Goal: Communication & Community: Answer question/provide support

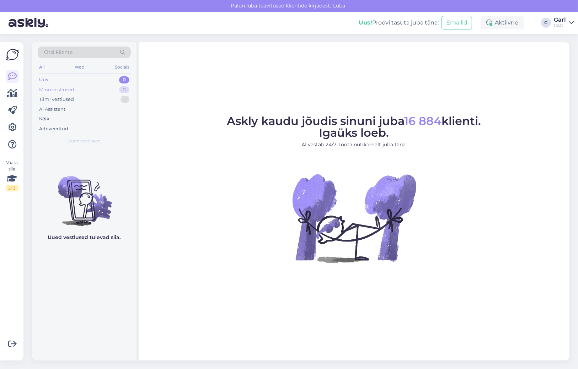
click at [93, 89] on div "Minu vestlused 0" at bounding box center [84, 90] width 93 height 10
click at [90, 98] on div "Tiimi vestlused 1" at bounding box center [84, 100] width 93 height 10
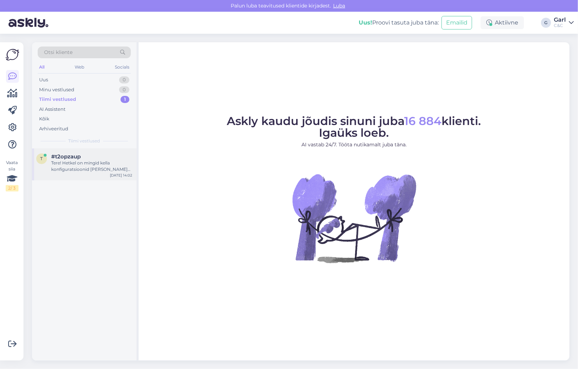
click at [88, 155] on div "#t2opzaup" at bounding box center [91, 156] width 81 height 6
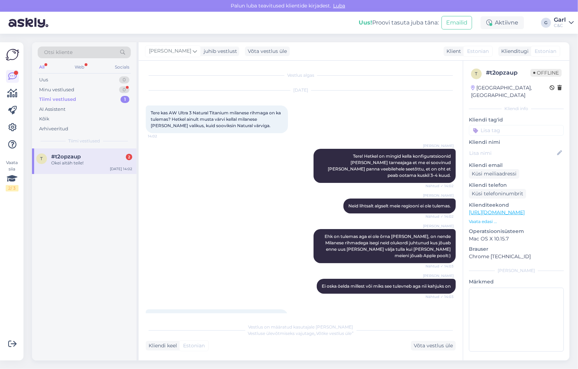
scroll to position [93, 0]
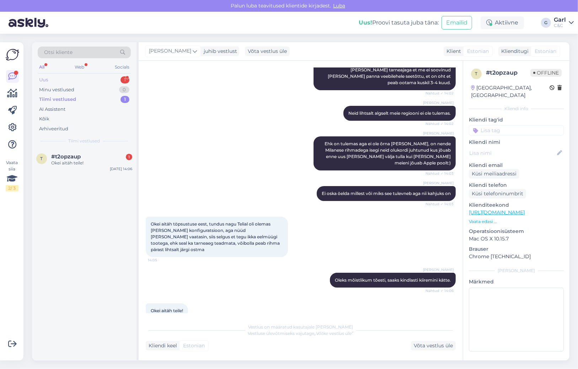
click at [95, 81] on div "Uus 1" at bounding box center [84, 80] width 93 height 10
click at [103, 163] on div "Got it" at bounding box center [91, 163] width 81 height 6
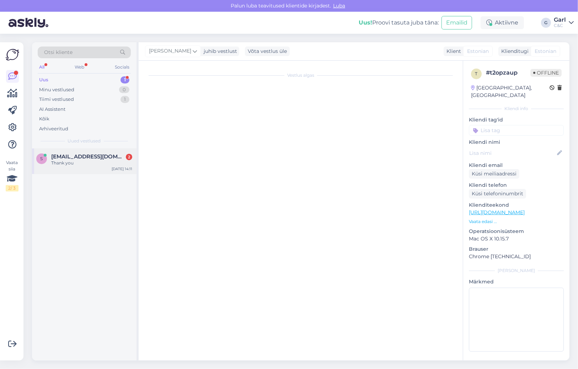
scroll to position [1479, 0]
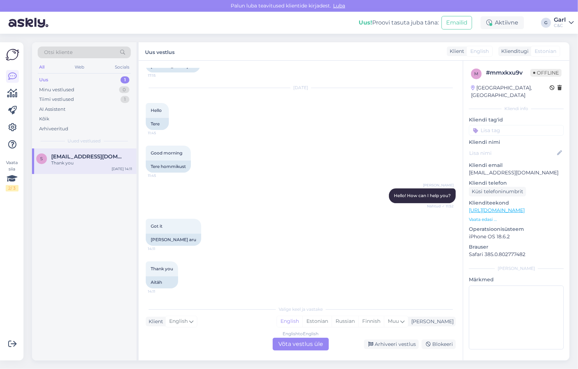
click at [109, 78] on div "Uus 1" at bounding box center [84, 80] width 93 height 10
click at [107, 160] on div "Thank you" at bounding box center [91, 163] width 81 height 6
click at [377, 344] on div "Arhiveeri vestlus" at bounding box center [391, 345] width 55 height 10
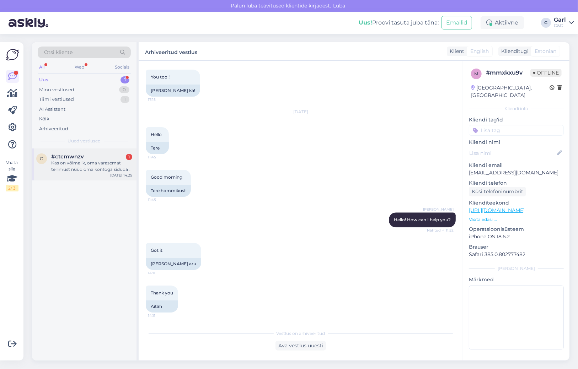
drag, startPoint x: 114, startPoint y: 172, endPoint x: 127, endPoint y: 178, distance: 14.3
click at [114, 172] on div "Kas on võimalik, oma varasemat tellimust nüüd oma kontoga siduda? Enne ei olnud…" at bounding box center [91, 166] width 81 height 13
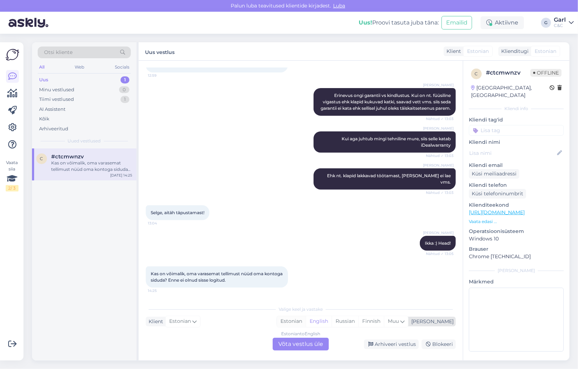
click at [306, 323] on div "Estonian" at bounding box center [291, 321] width 29 height 11
click at [304, 343] on div "Estonian to Estonian Võta vestlus üle" at bounding box center [301, 344] width 56 height 13
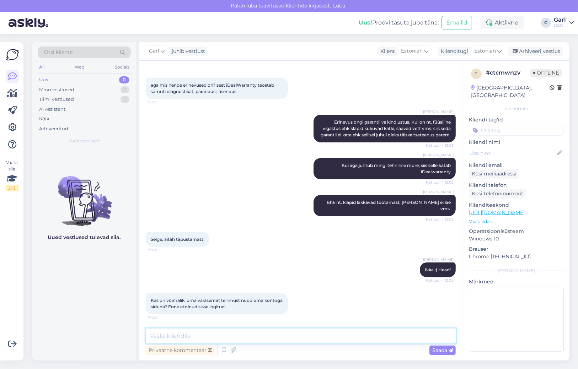
click at [303, 336] on textarea at bounding box center [301, 336] width 310 height 15
type textarea "Paraku tagantjärgi see võimalik ei ole."
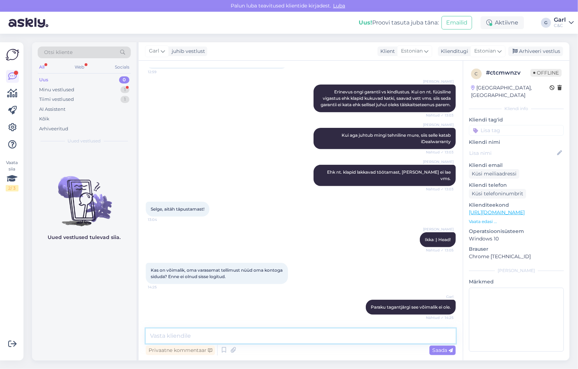
scroll to position [256, 0]
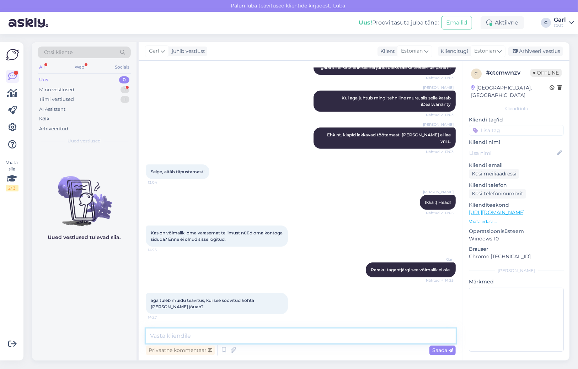
click at [249, 337] on textarea at bounding box center [301, 336] width 310 height 15
type textarea "Just nii. E-mailile."
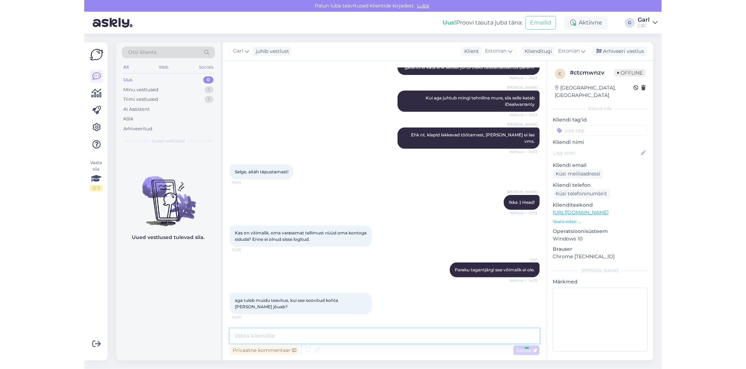
scroll to position [286, 0]
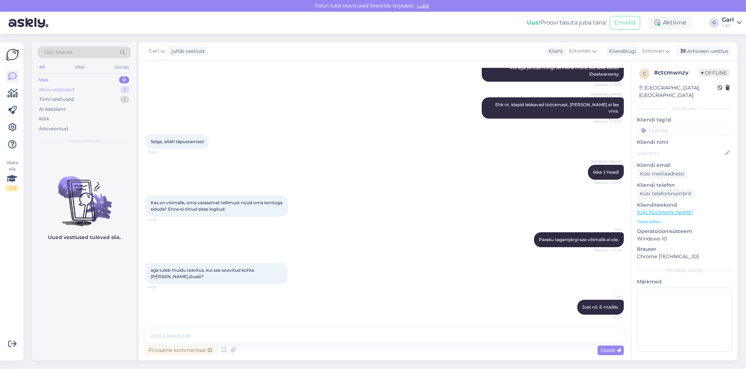
click at [94, 87] on div "Minu vestlused 1" at bounding box center [84, 90] width 93 height 10
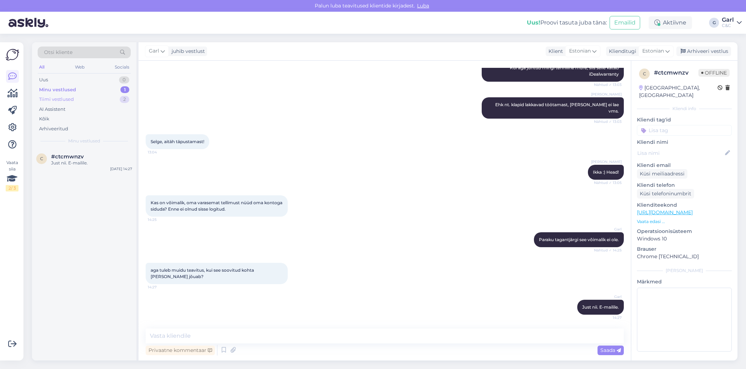
click at [88, 97] on div "Tiimi vestlused 2" at bounding box center [84, 100] width 93 height 10
click at [109, 87] on div "Minu vestlused 1" at bounding box center [84, 90] width 93 height 10
click at [84, 158] on div "#ctcmwnzv" at bounding box center [91, 156] width 81 height 6
click at [104, 97] on div "Tiimi vestlused 1" at bounding box center [84, 100] width 93 height 10
click at [98, 149] on div "m #my3pai2e Tere! Ehkki täpne aeg ei ole ilmselt teada, siis millal umbes võiks…" at bounding box center [84, 165] width 104 height 32
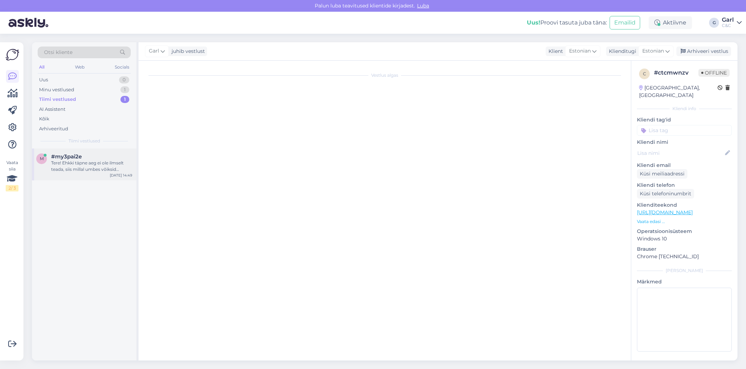
scroll to position [0, 0]
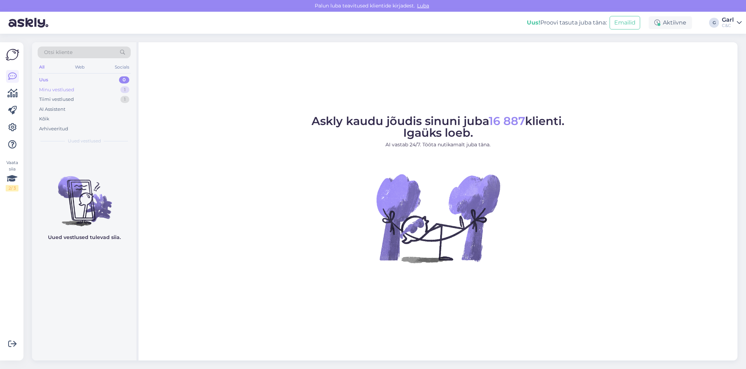
click at [85, 88] on div "Minu vestlused 1" at bounding box center [84, 90] width 93 height 10
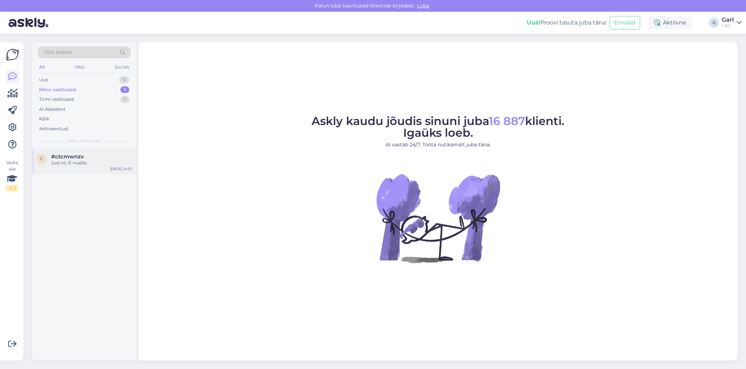
click at [98, 165] on div "Just nii. E-mailile." at bounding box center [91, 163] width 81 height 6
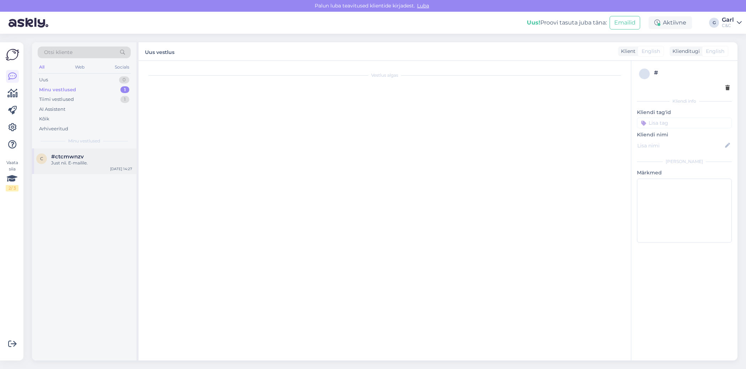
scroll to position [286, 0]
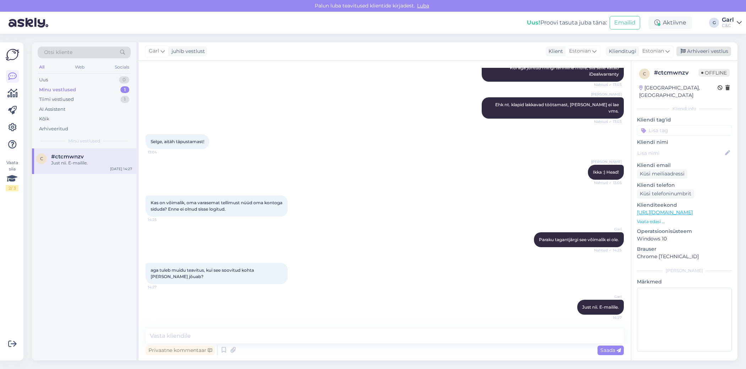
click at [697, 52] on div "Arhiveeri vestlus" at bounding box center [703, 52] width 55 height 10
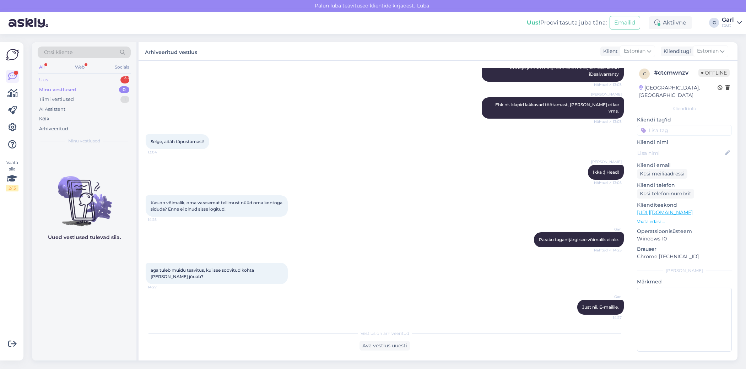
click at [75, 84] on div "Uus 1" at bounding box center [84, 80] width 93 height 10
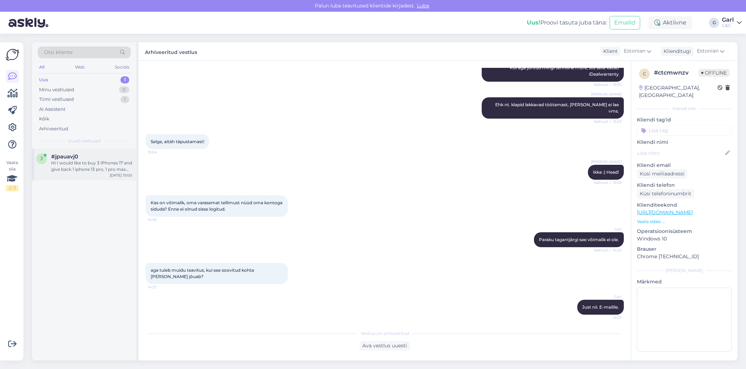
click at [99, 166] on div "Hi I would like to buy 3 iPhones 17 and give back 1 iphone 13 pro, 1 pro max an…" at bounding box center [91, 166] width 81 height 13
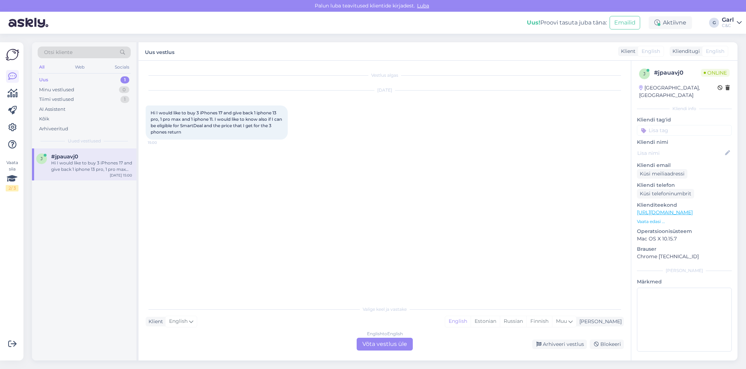
click at [392, 349] on div "English to English Võta vestlus üle" at bounding box center [385, 344] width 56 height 13
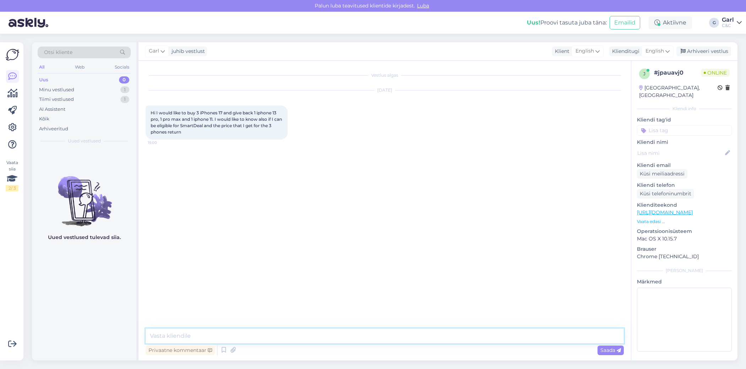
click at [372, 340] on textarea at bounding box center [385, 336] width 478 height 15
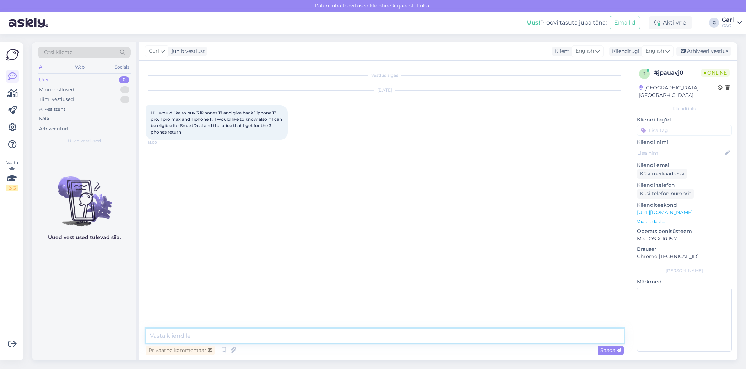
click at [372, 340] on textarea at bounding box center [385, 336] width 478 height 15
drag, startPoint x: 297, startPoint y: 341, endPoint x: 169, endPoint y: 335, distance: 128.4
click at [169, 335] on textarea "Hello! Yes, you could use up to 5 old devices" at bounding box center [385, 336] width 478 height 15
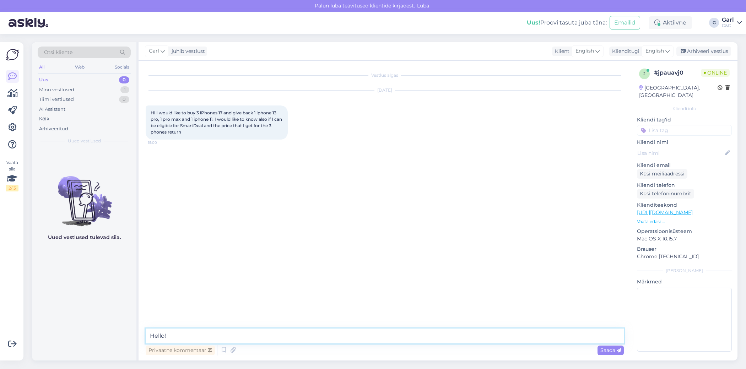
type textarea "Hello!"
paste textarea "Yes, you can bring up to 5 old devices to us as part of the buyback program. To…"
type textarea "Yes, you can bring up to 5 old devices to us as part of the buyback program. To…"
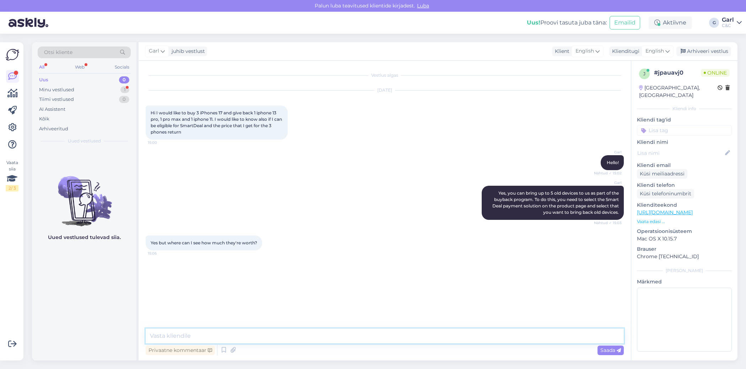
paste textarea "[URL][DOMAIN_NAME]"
type textarea "[URL][DOMAIN_NAME]"
click at [260, 341] on textarea at bounding box center [385, 336] width 478 height 15
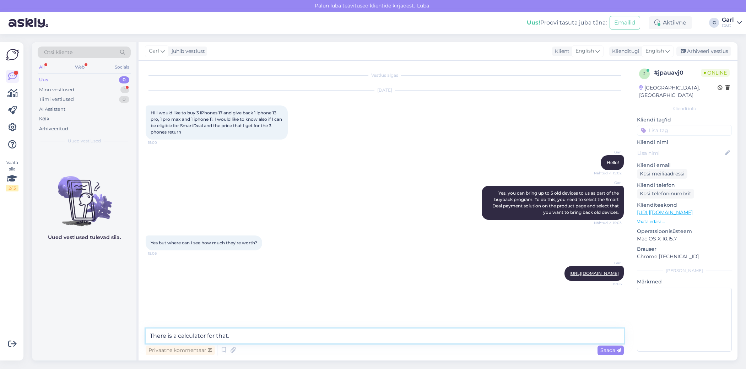
type textarea "There is a calculator for that."
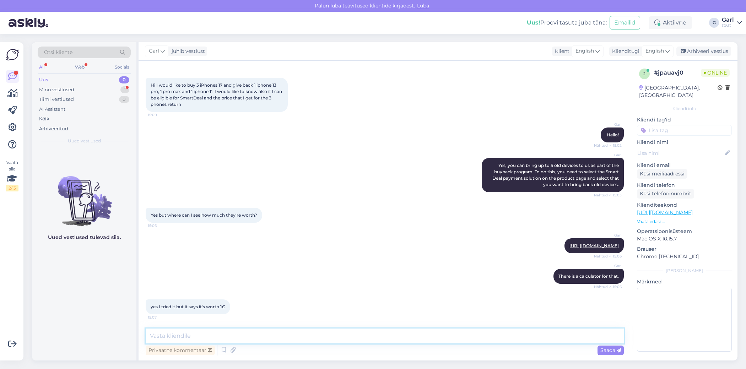
click at [231, 339] on textarea at bounding box center [385, 336] width 478 height 15
type textarea "Make sure u checked the correct box when answering to the last question."
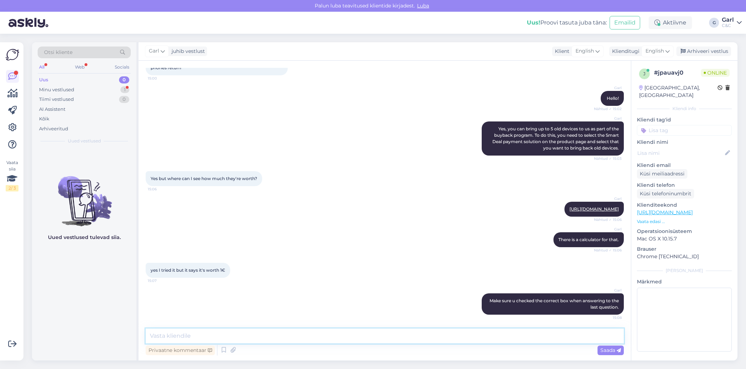
scroll to position [109, 0]
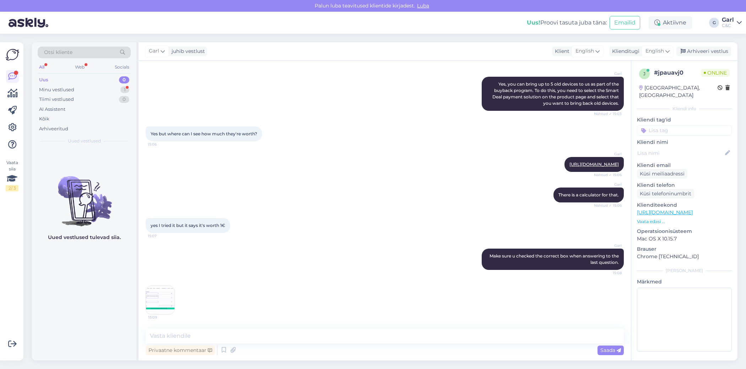
click at [170, 297] on img at bounding box center [160, 300] width 28 height 28
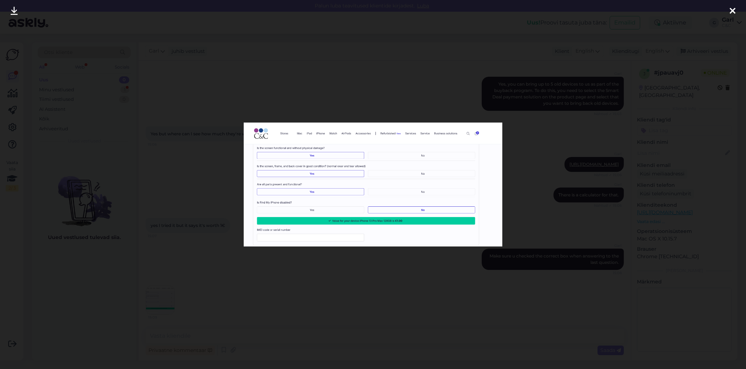
click at [286, 264] on div at bounding box center [373, 184] width 746 height 369
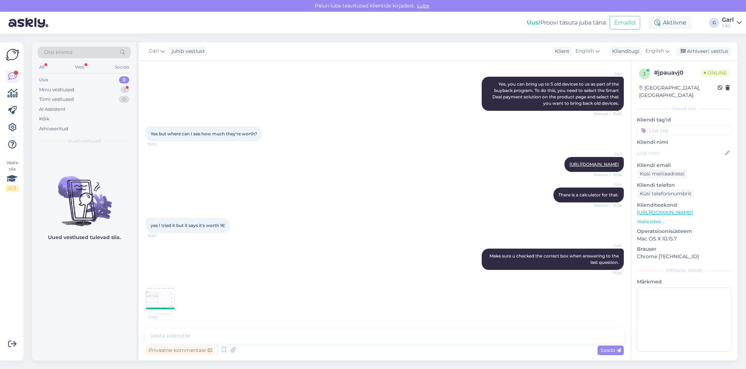
click at [155, 298] on img at bounding box center [160, 300] width 28 height 28
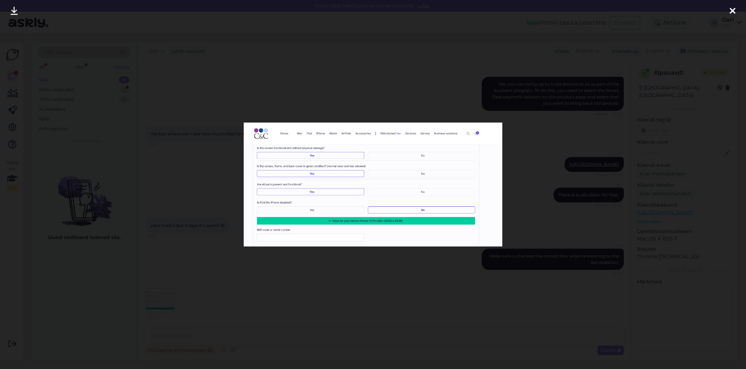
click at [237, 317] on div at bounding box center [373, 184] width 746 height 369
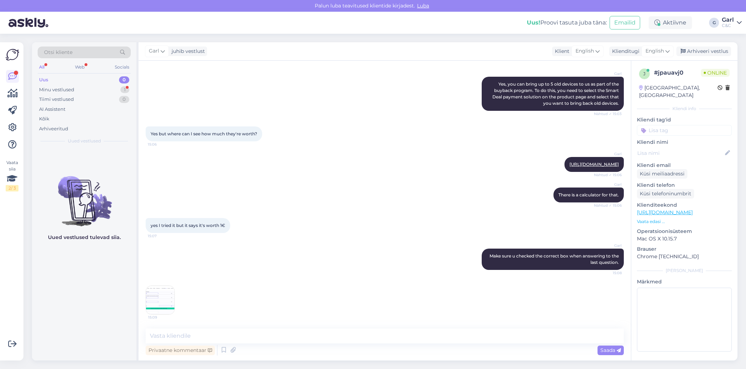
click at [220, 344] on div "Privaatne kommentaar Saada" at bounding box center [385, 351] width 478 height 14
click at [220, 341] on textarea at bounding box center [385, 336] width 478 height 15
click at [218, 333] on textarea at bounding box center [385, 336] width 478 height 15
type textarea "If Find My is enabled, it's not possible to use that device."
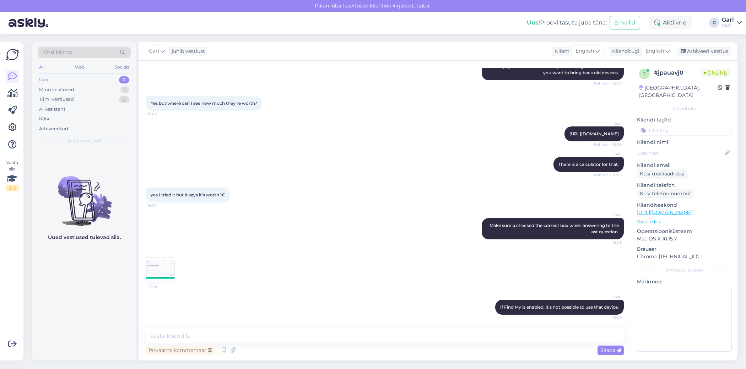
click at [160, 292] on div "Garl If Find My is enabled, it's not possible to use that device. 15:09" at bounding box center [385, 307] width 478 height 31
click at [159, 272] on img at bounding box center [160, 269] width 28 height 28
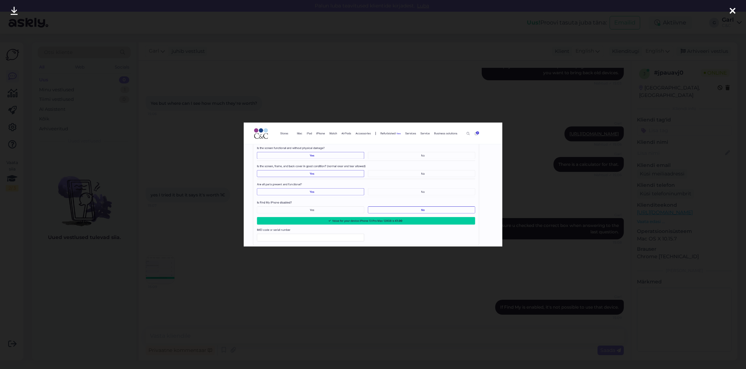
click at [227, 296] on div at bounding box center [373, 184] width 746 height 369
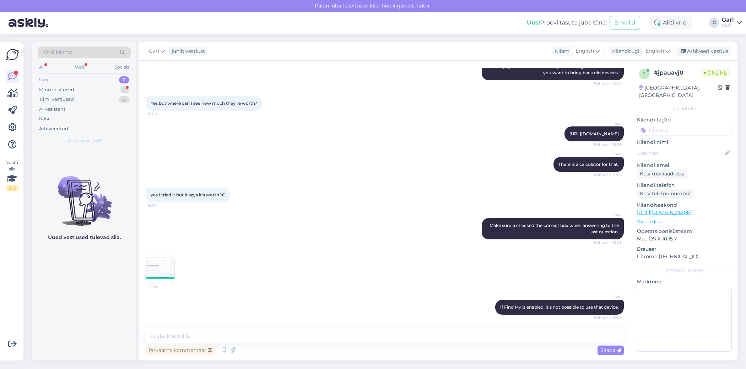
scroll to position [177, 0]
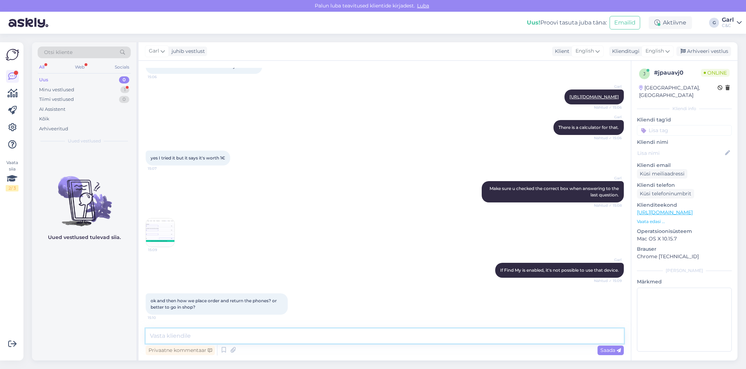
click at [222, 329] on textarea at bounding box center [385, 336] width 478 height 15
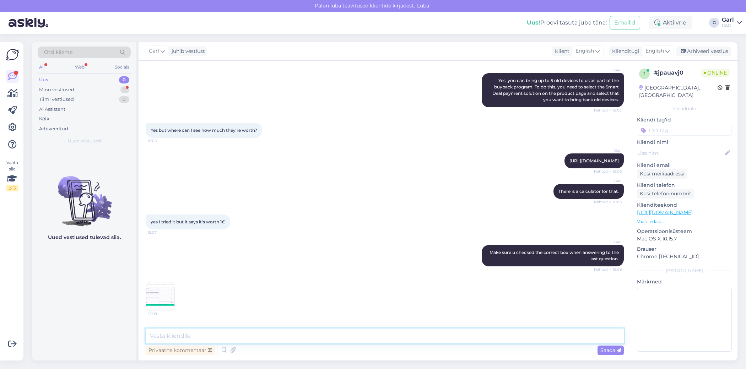
scroll to position [176, 0]
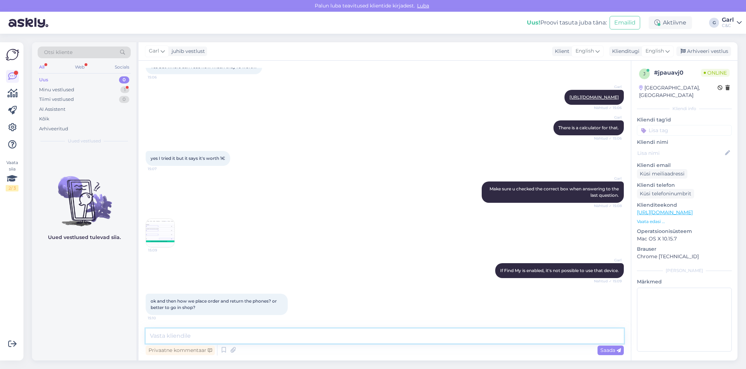
click at [224, 336] on textarea at bounding box center [385, 336] width 478 height 15
type textarea "Better to go to the nearest store."
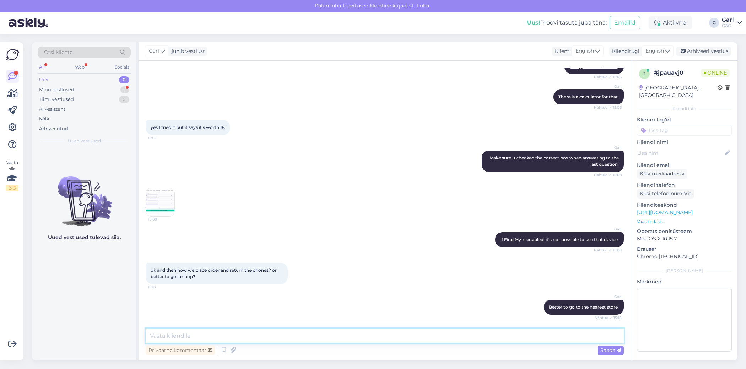
scroll to position [250, 0]
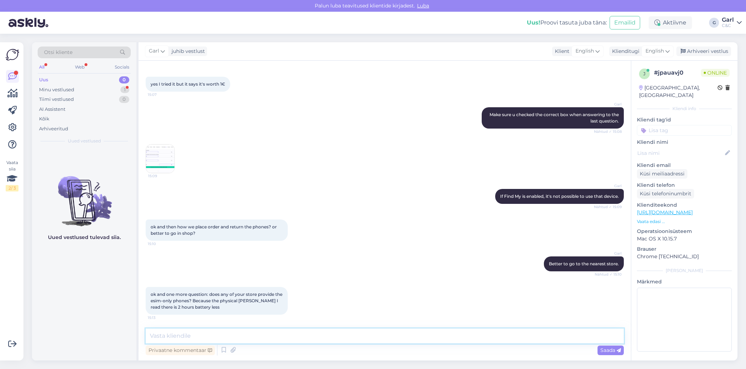
click at [207, 333] on textarea at bounding box center [385, 336] width 478 height 15
type textarea "O"
type textarea "Unfortunately, no."
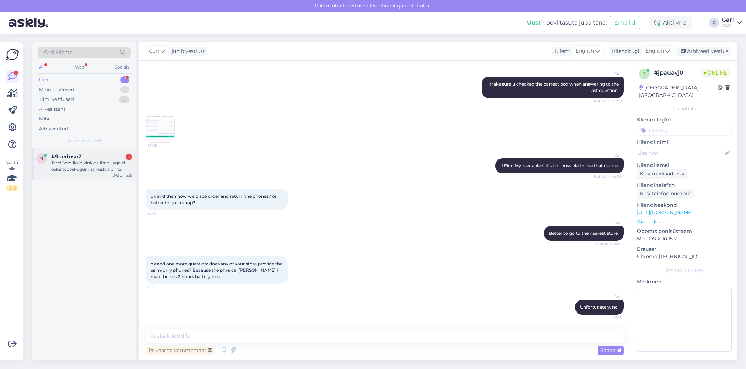
click at [97, 160] on div "Tere! Sooviksin kinkida iPadi, aga ei oska tootekogumist kuskilt pihta hakata. …" at bounding box center [91, 166] width 81 height 13
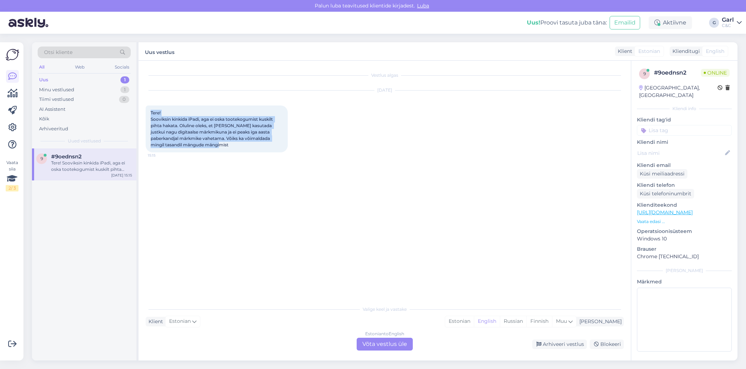
drag, startPoint x: 151, startPoint y: 113, endPoint x: 227, endPoint y: 144, distance: 82.4
click at [227, 144] on span "Tere! Sooviksin kinkida iPadi, aga ei oska tootekogumist kuskilt pihta hakata. …" at bounding box center [212, 128] width 123 height 37
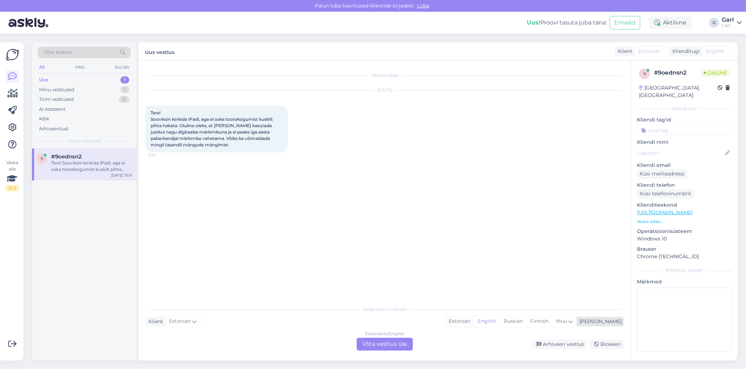
click at [474, 319] on div "Estonian" at bounding box center [459, 321] width 29 height 11
click at [399, 347] on div "Estonian to Estonian Võta vestlus üle" at bounding box center [385, 344] width 56 height 13
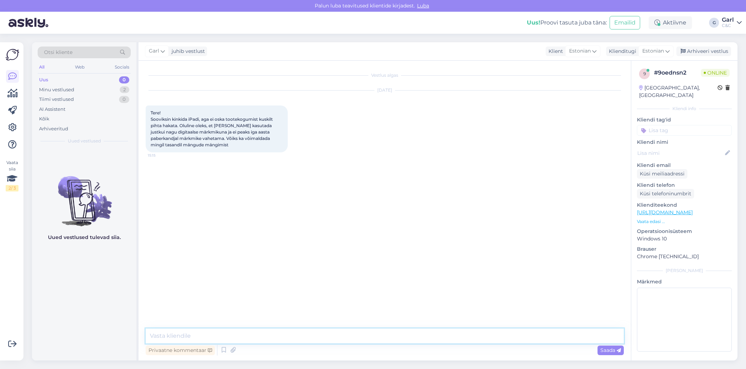
click at [395, 338] on textarea at bounding box center [385, 336] width 478 height 15
paste textarea "[URL][DOMAIN_NAME]"
type textarea "Tere! Sellisel juhul soovitaksin Teile iPad Air mudelit - [URL][DOMAIN_NAME]"
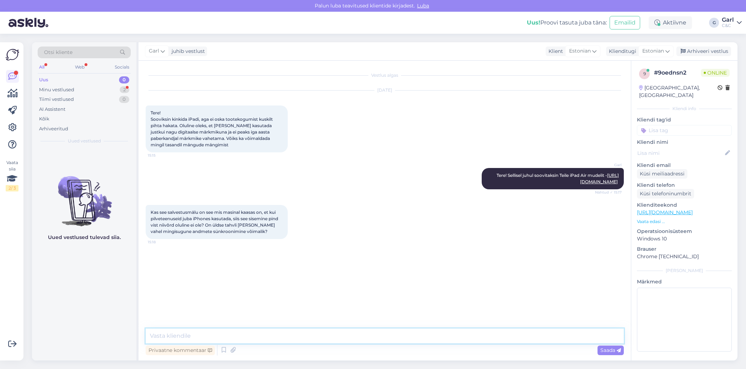
click at [231, 340] on textarea at bounding box center [385, 336] width 478 height 15
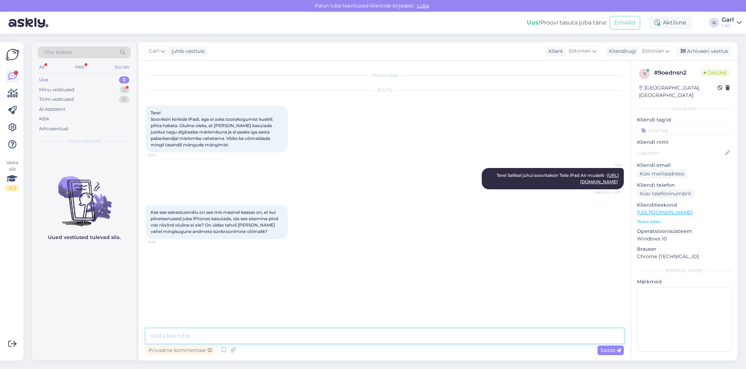
click at [231, 340] on textarea at bounding box center [385, 336] width 478 height 15
click at [248, 362] on div "Otsi kliente All Web Socials Uus 0 Minu vestlused 2 Tiimi vestlused 0 AI Assist…" at bounding box center [387, 201] width 718 height 335
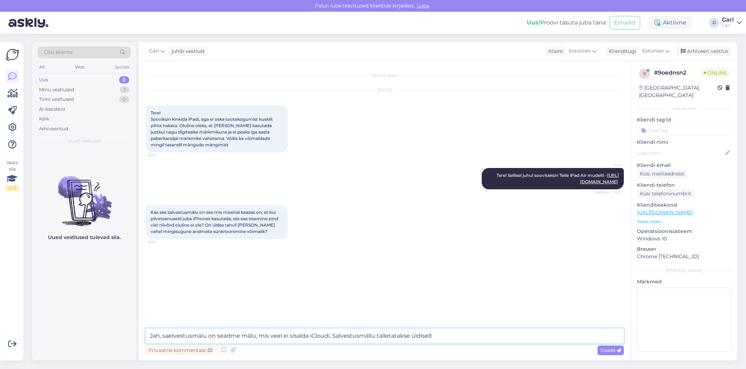
click at [462, 341] on textarea "Jah, saelvestusmälu on seadme mälu, mis veel ei sisalda iCloudi. Salvestusmällu…" at bounding box center [385, 336] width 478 height 15
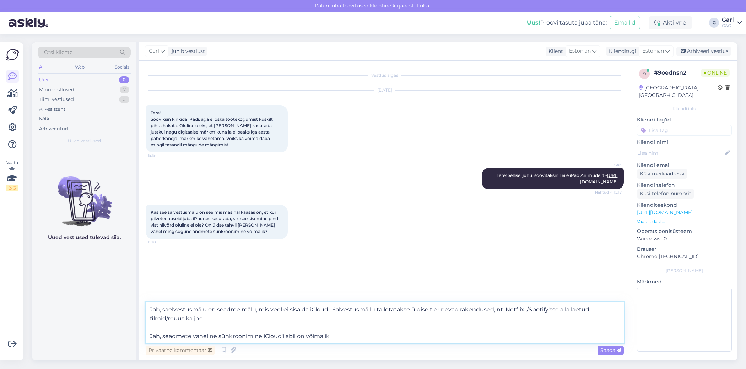
type textarea "Jah, saelvestusmälu on seadme mälu, mis veel ei sisalda iCloudi. Salvestusmällu…"
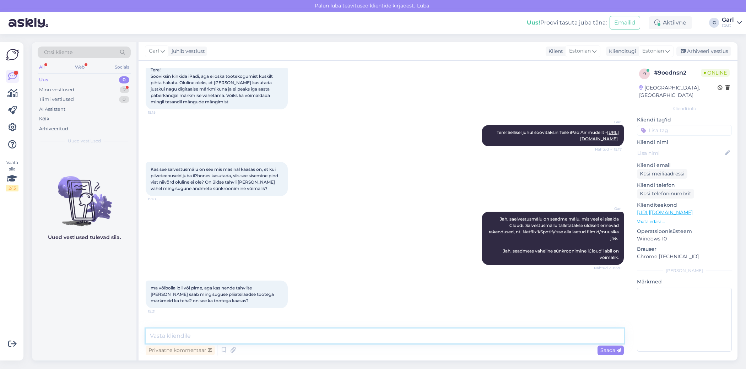
scroll to position [74, 0]
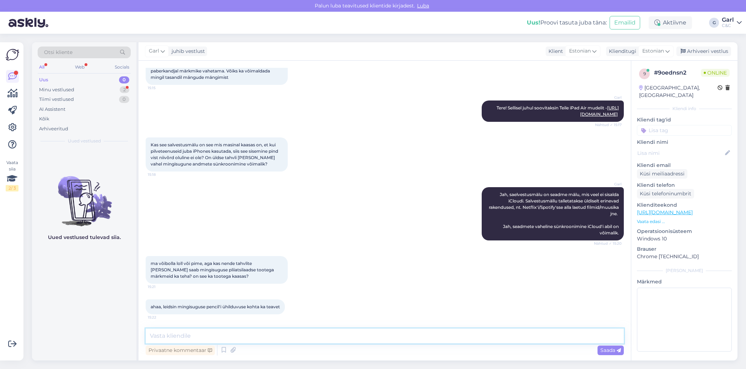
click at [258, 338] on textarea at bounding box center [385, 336] width 478 height 15
paste textarea "[URL][DOMAIN_NAME]"
type textarea "Selleks on [PERSON_NAME] Apple Pencil'it tõepoolest - [URL][DOMAIN_NAME]"
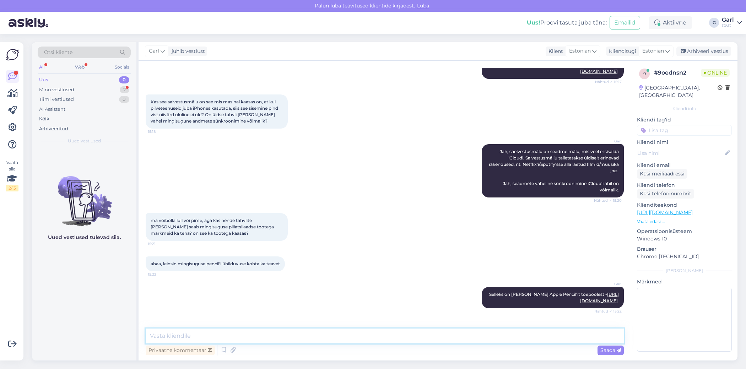
scroll to position [148, 0]
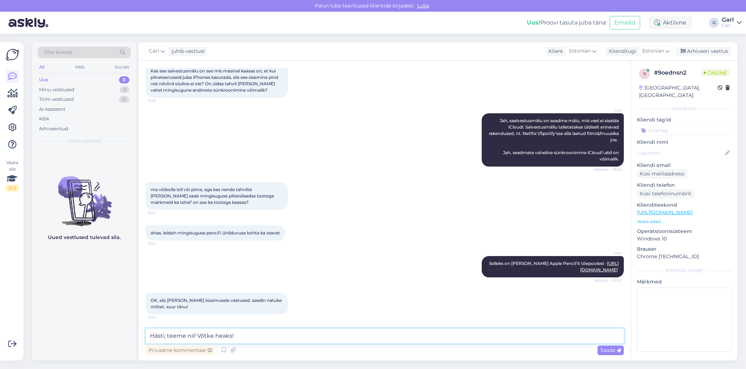
type textarea "Hästi, teeme nii! Võtke heaks!"
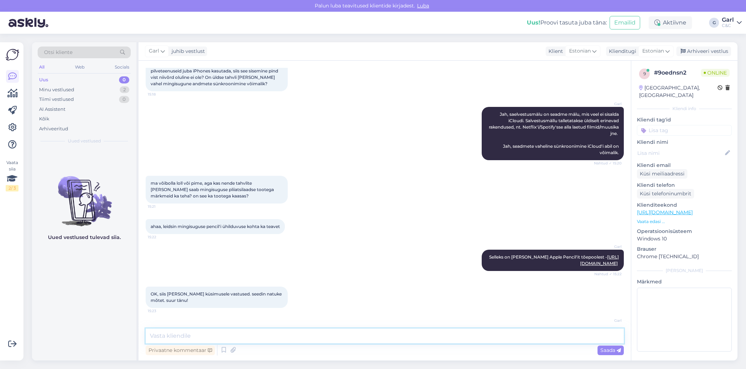
scroll to position [178, 0]
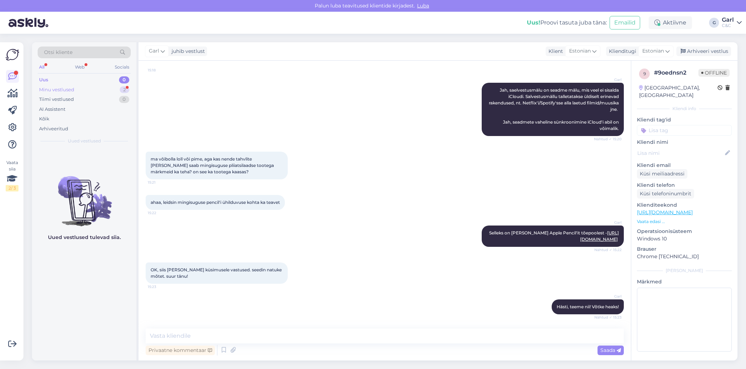
click at [96, 90] on div "Minu vestlused 2" at bounding box center [84, 90] width 93 height 10
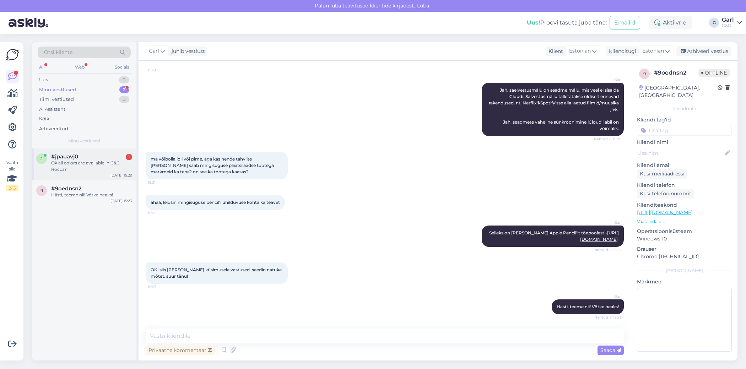
click at [95, 159] on div "#jpauavj0 1" at bounding box center [91, 156] width 81 height 6
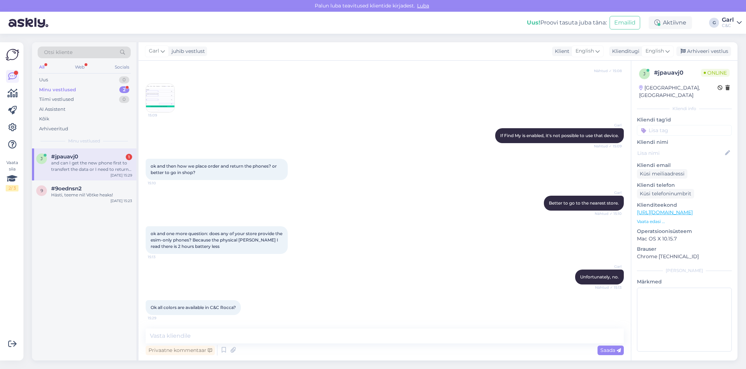
scroll to position [349, 0]
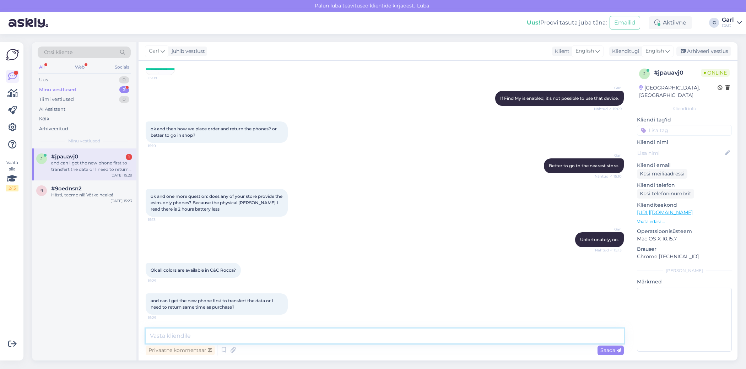
click at [244, 329] on textarea at bounding box center [385, 336] width 478 height 15
type textarea "Q"
type textarea "We don't have iPhone 17s in stock right now."
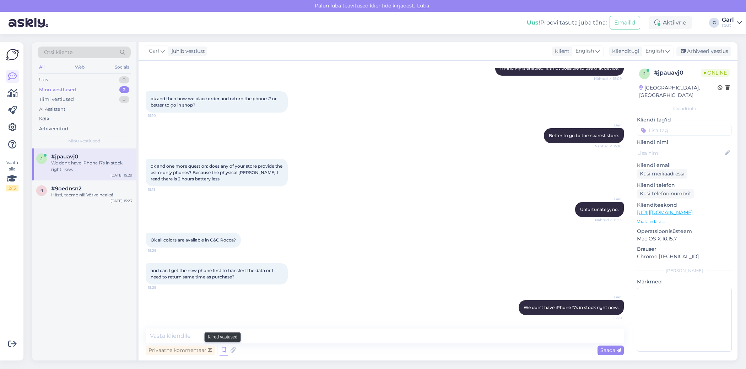
click at [222, 347] on icon at bounding box center [224, 350] width 9 height 11
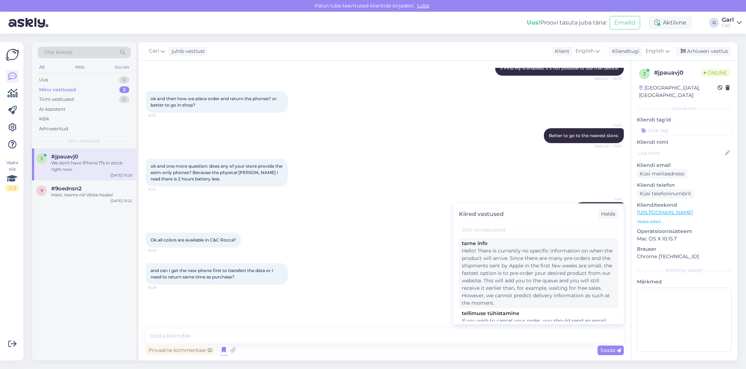
scroll to position [8, 0]
click at [515, 275] on div "Hello! There is currently no specific information on when the product will arri…" at bounding box center [538, 269] width 153 height 60
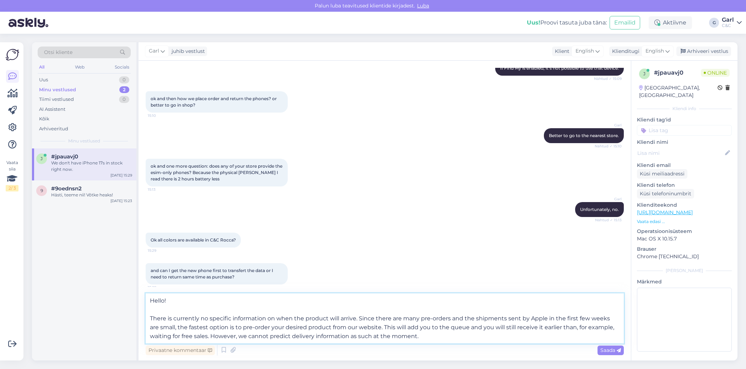
drag, startPoint x: 216, startPoint y: 309, endPoint x: 128, endPoint y: 282, distance: 92.3
click at [128, 282] on div "Otsi kliente All Web Socials Uus 0 Minu vestlused 2 Tiimi vestlused 0 AI Assist…" at bounding box center [385, 201] width 706 height 318
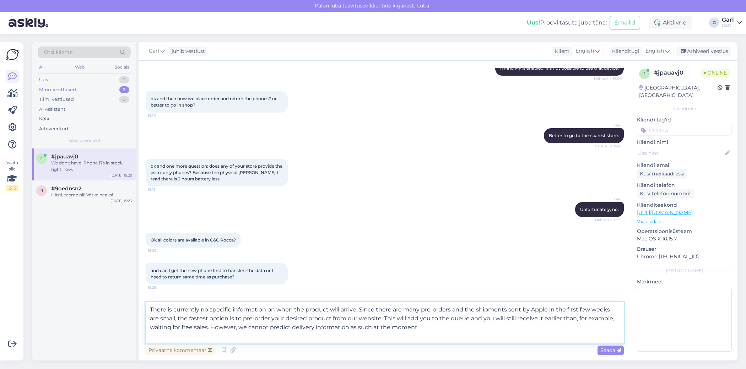
click at [148, 317] on textarea "There is currently no specific information on when the product will arrive. Sin…" at bounding box center [385, 322] width 478 height 41
type textarea "There is currently no specific information on when the product will arrive. Sin…"
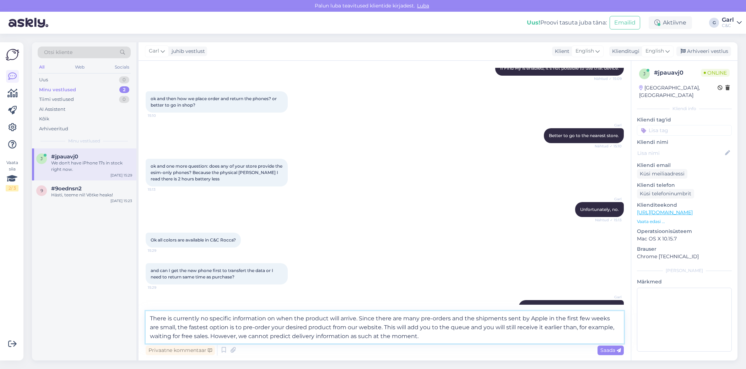
click at [269, 330] on textarea "There is currently no specific information on when the product will arrive. Sin…" at bounding box center [385, 327] width 478 height 32
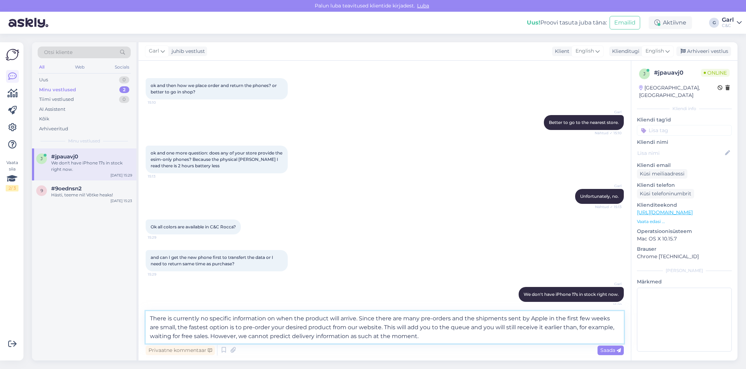
scroll to position [396, 0]
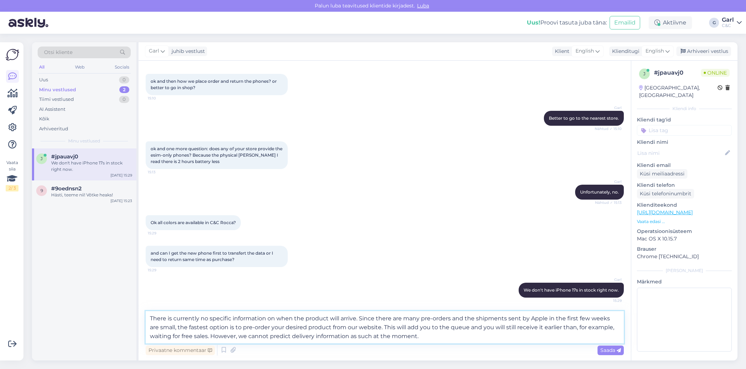
click at [366, 330] on textarea "There is currently no specific information on when the product will arrive. Sin…" at bounding box center [385, 327] width 478 height 32
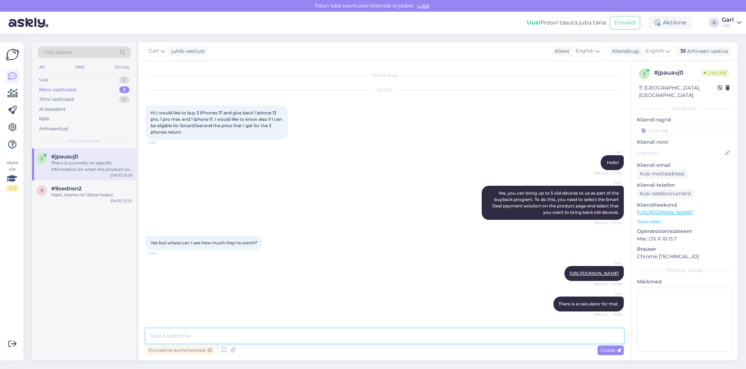
scroll to position [454, 0]
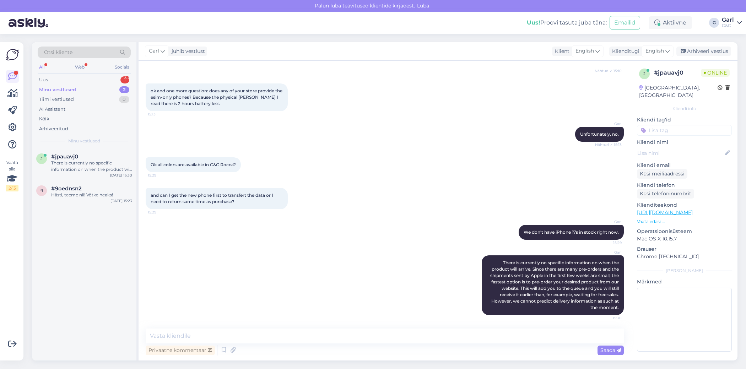
click at [122, 85] on div "Minu vestlused 2" at bounding box center [84, 90] width 93 height 10
click at [122, 81] on div "1" at bounding box center [124, 79] width 9 height 7
click at [89, 151] on div "a #avawdmiu 1 Tere. Millal Airpods Pro 3 ümbrised tulevad? [DATE] 15:31" at bounding box center [84, 165] width 104 height 32
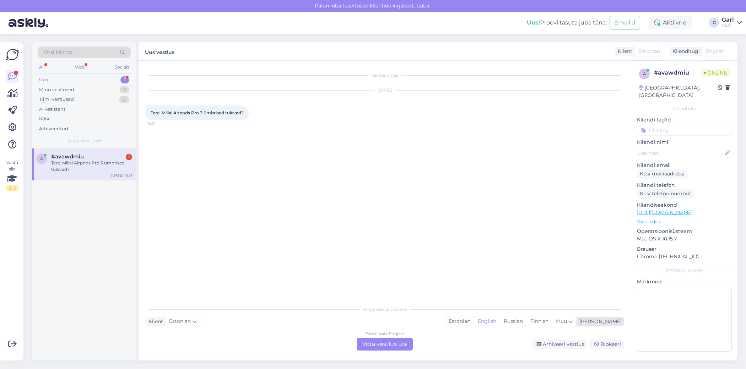
click at [474, 324] on div "Estonian" at bounding box center [459, 321] width 29 height 11
click at [386, 342] on div "Estonian to Estonian Võta vestlus üle" at bounding box center [385, 344] width 56 height 13
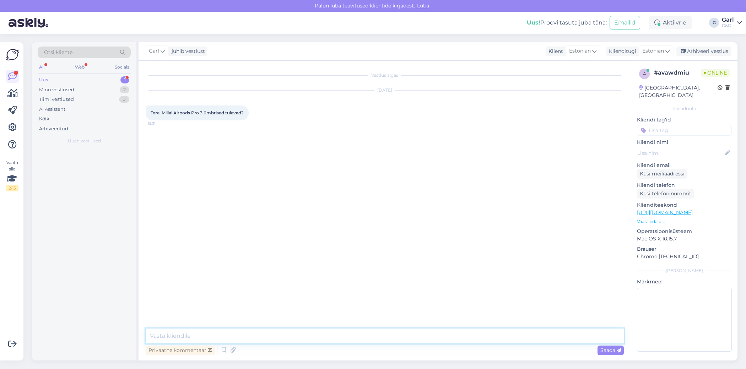
click at [386, 336] on textarea at bounding box center [385, 336] width 478 height 15
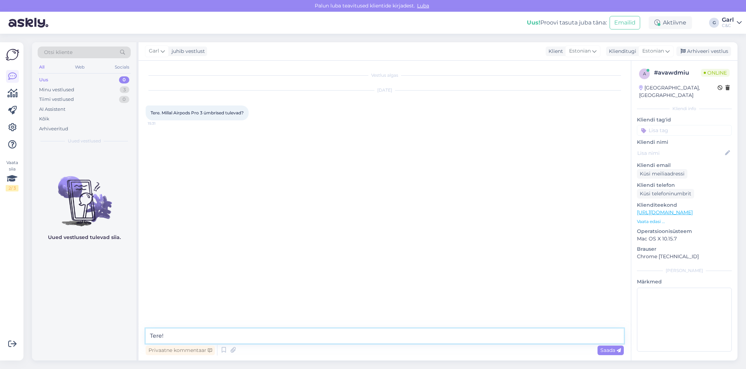
type textarea "Tere! J"
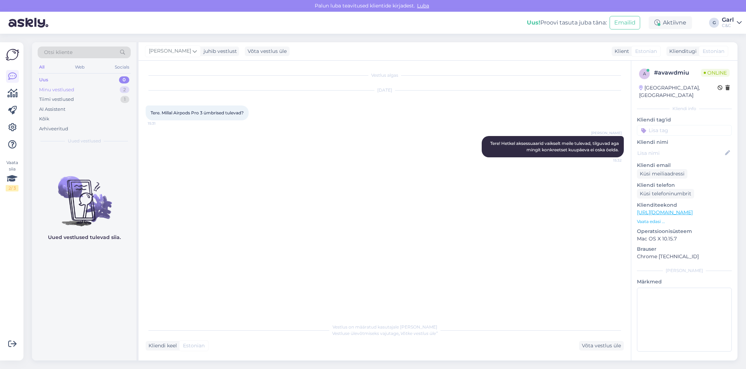
click at [91, 91] on div "Minu vestlused 2" at bounding box center [84, 90] width 93 height 10
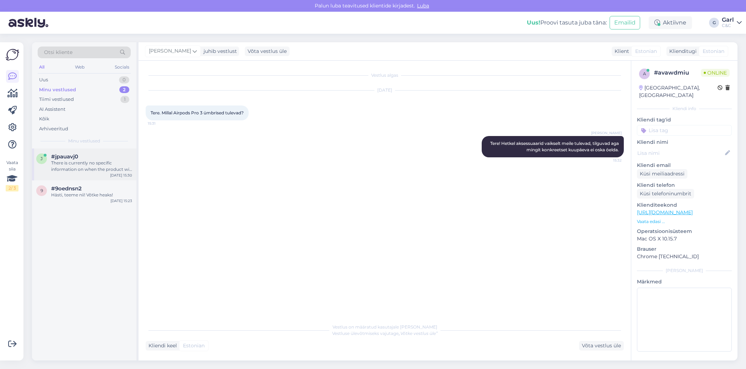
click at [76, 173] on div "j #jpauavj0 There is currently no specific information on when the product will…" at bounding box center [84, 165] width 104 height 32
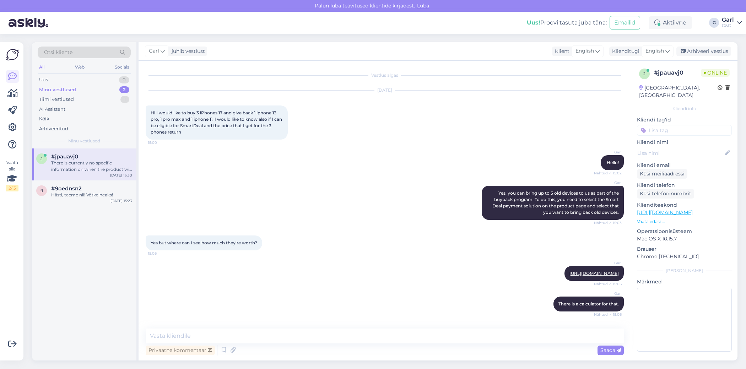
scroll to position [454, 0]
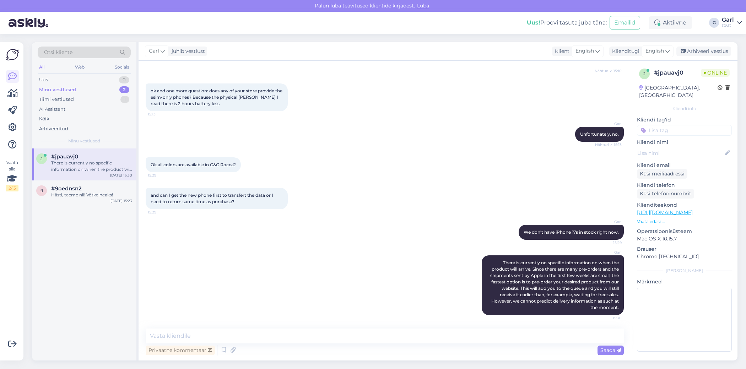
click at [82, 206] on div "j #jpauavj0 There is currently no specific information on when the product will…" at bounding box center [84, 255] width 104 height 212
click at [81, 199] on div "9 #9oednsn2 Hästi, teeme nii! Võtke heaks! [DATE] 15:23" at bounding box center [84, 193] width 104 height 26
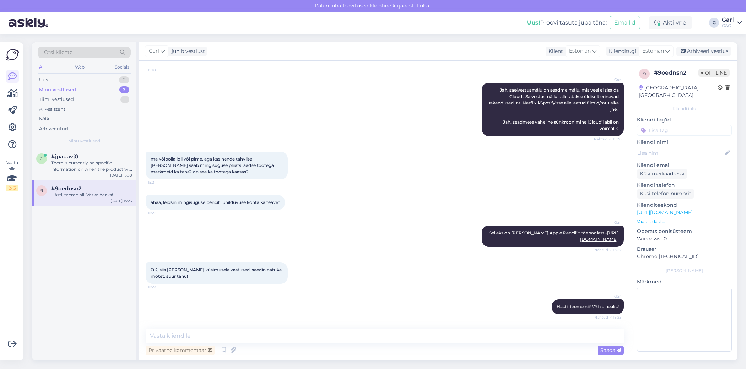
scroll to position [178, 0]
click at [101, 152] on div "j #jpauavj0 1 in no stores at all in [GEOGRAPHIC_DATA]? [DATE] 15:30" at bounding box center [84, 165] width 104 height 32
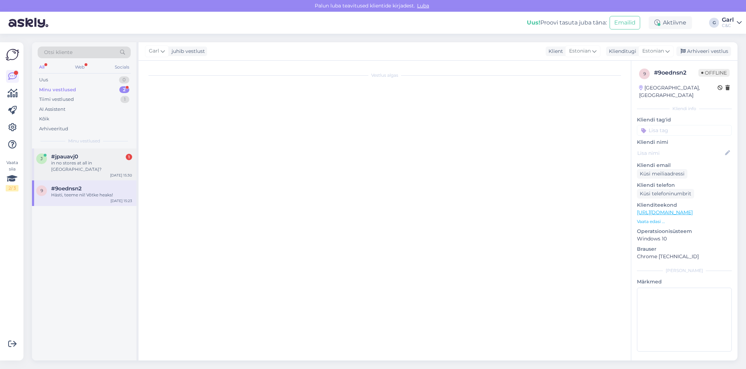
scroll to position [485, 0]
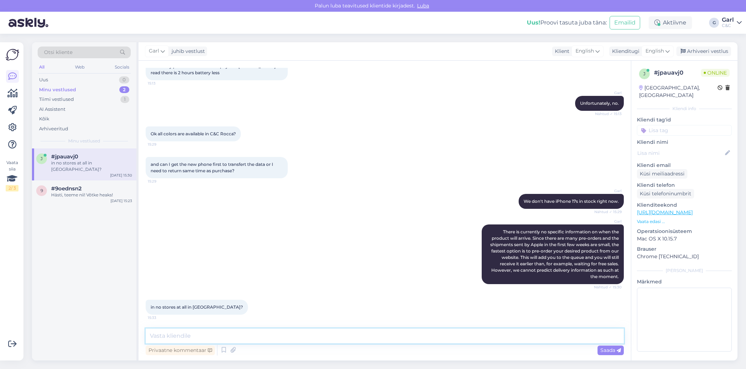
click at [244, 335] on textarea at bounding box center [385, 336] width 478 height 15
click at [255, 336] on textarea at bounding box center [385, 336] width 478 height 15
type textarea "Not yet."
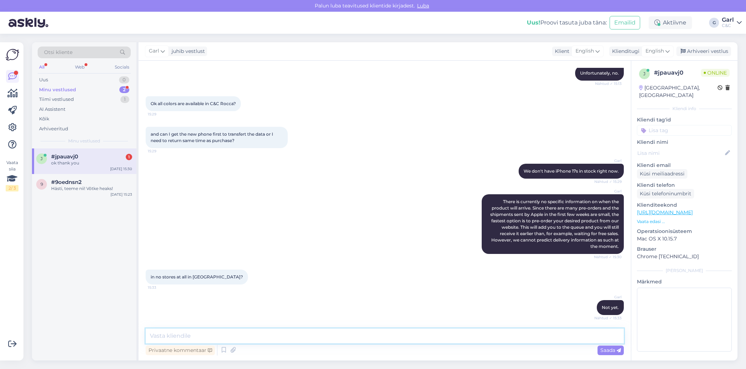
scroll to position [546, 0]
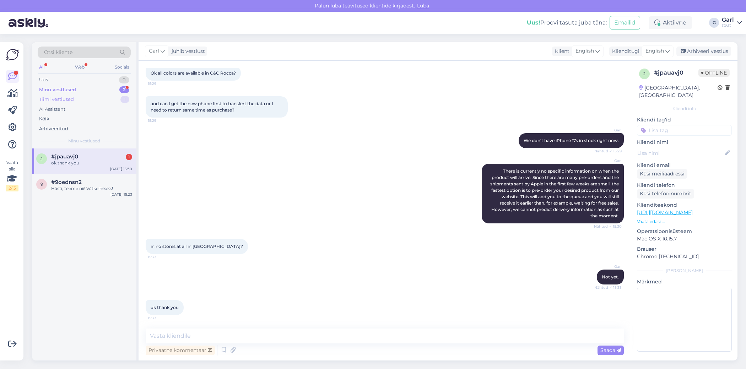
click at [111, 95] on div "Tiimi vestlused 1" at bounding box center [84, 100] width 93 height 10
click at [108, 86] on div "Minu vestlused 2" at bounding box center [84, 90] width 93 height 10
click at [99, 181] on div "#9oednsn2" at bounding box center [91, 182] width 81 height 6
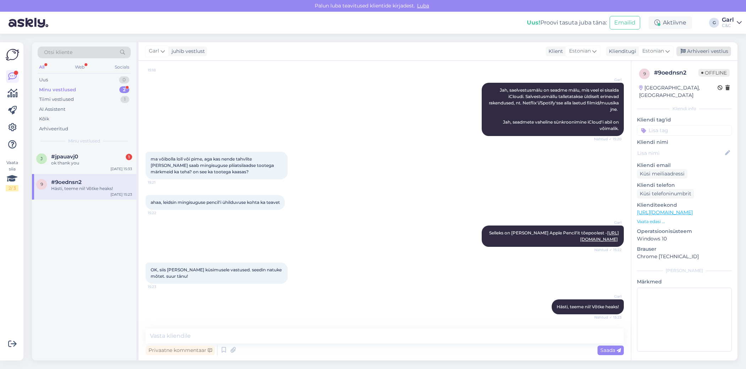
click at [713, 48] on div "Arhiveeri vestlus" at bounding box center [703, 52] width 55 height 10
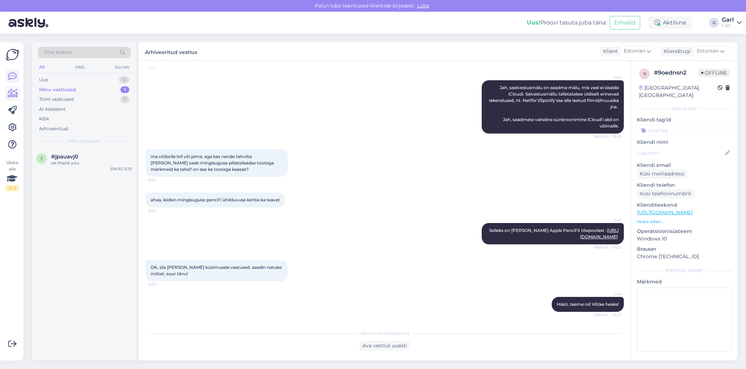
click at [14, 91] on icon at bounding box center [12, 93] width 10 height 9
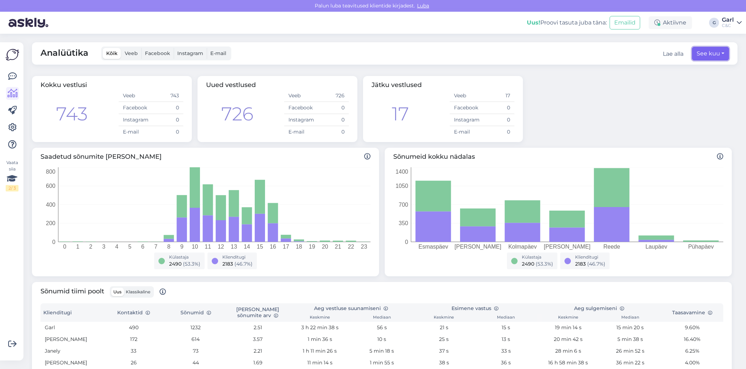
click at [715, 55] on button "See kuu" at bounding box center [710, 54] width 37 height 14
select select "8"
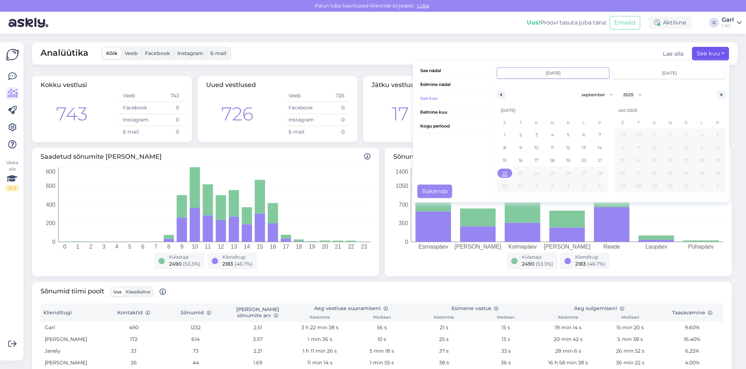
click at [504, 172] on span "22" at bounding box center [504, 173] width 5 height 13
type input "[DATE]"
click at [432, 189] on button "Rakenda" at bounding box center [434, 192] width 35 height 14
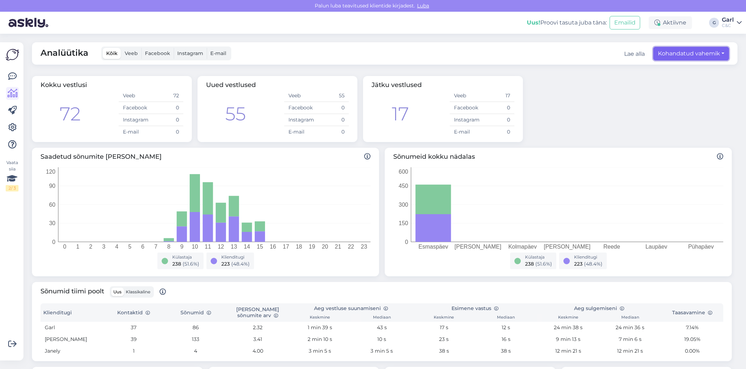
click at [710, 58] on button "Kohandatud vahemik" at bounding box center [691, 54] width 76 height 14
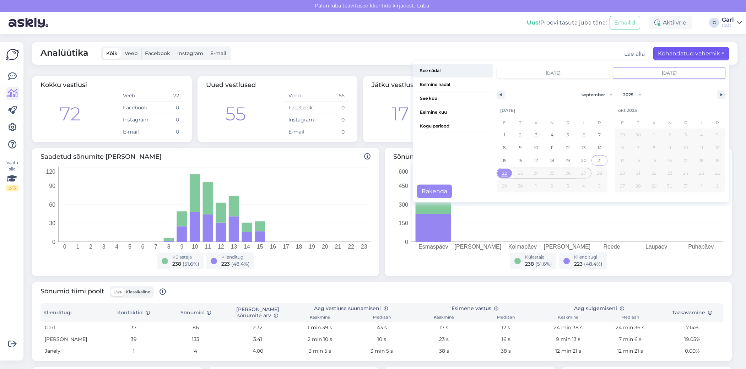
click at [449, 69] on span "See nädal" at bounding box center [453, 71] width 80 height 14
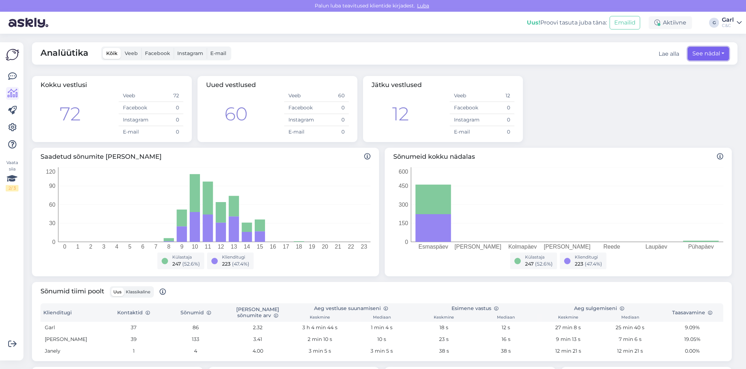
click at [696, 56] on button "See nädal" at bounding box center [708, 54] width 41 height 14
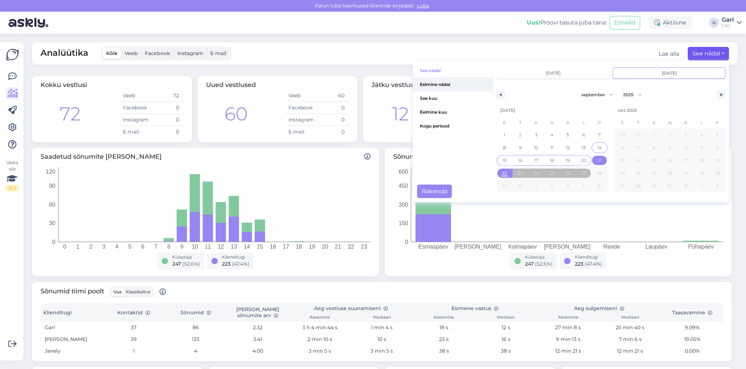
click at [436, 85] on span "Eelmine nädal" at bounding box center [453, 85] width 80 height 14
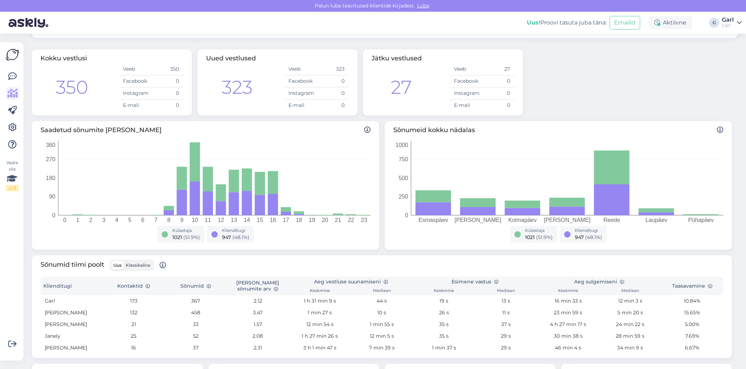
scroll to position [27, 0]
click at [15, 80] on icon at bounding box center [12, 76] width 9 height 9
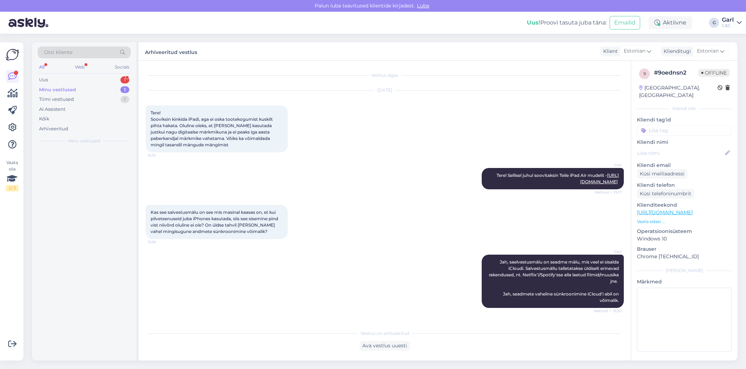
scroll to position [180, 0]
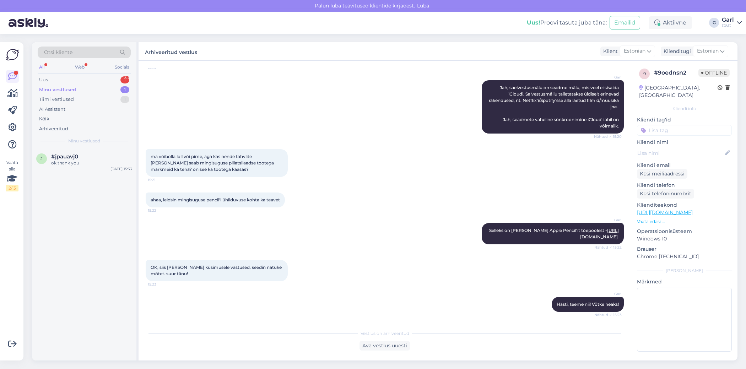
click at [106, 85] on div "Minu vestlused 1" at bounding box center [84, 90] width 93 height 10
click at [108, 81] on div "Uus 1" at bounding box center [84, 80] width 93 height 10
click at [98, 160] on div "Когда я получу iPhone 17pro max если закажу его сегодня?" at bounding box center [91, 166] width 81 height 13
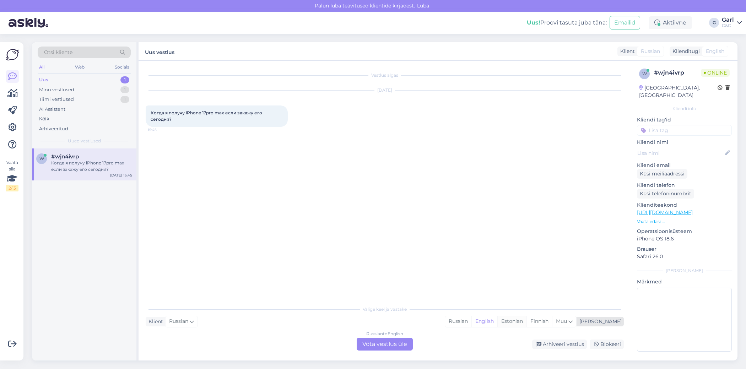
click at [527, 319] on div "Estonian" at bounding box center [511, 321] width 29 height 11
click at [359, 341] on div "Russian to Estonian Võta vestlus üle" at bounding box center [385, 344] width 56 height 13
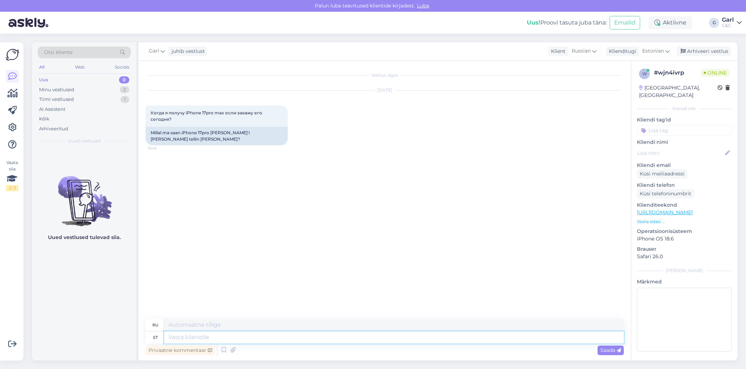
click at [325, 336] on textarea at bounding box center [394, 337] width 460 height 12
click at [221, 348] on icon at bounding box center [224, 350] width 9 height 11
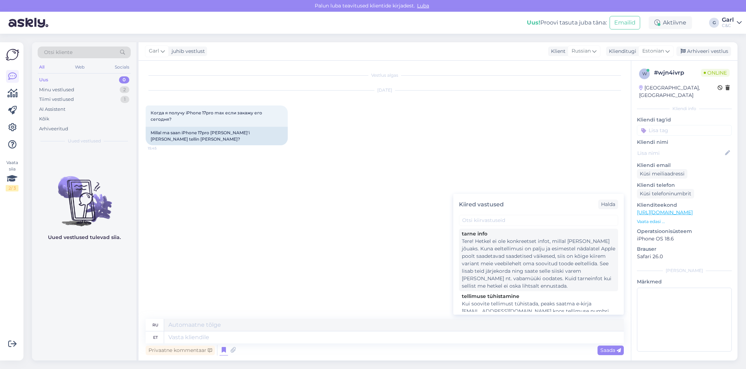
click at [516, 277] on div "Tere! Hetkel ei ole konkreetset infot, millal [PERSON_NAME] jõuaks. Kuna eeltel…" at bounding box center [538, 264] width 153 height 52
type textarea "Здравствуйте! В настоящее время нет точной информации о сроках поставки. Поскол…"
type textarea "Tere! Hetkel ei ole konkreetset infot, millal [PERSON_NAME] jõuaks. Kuna eeltel…"
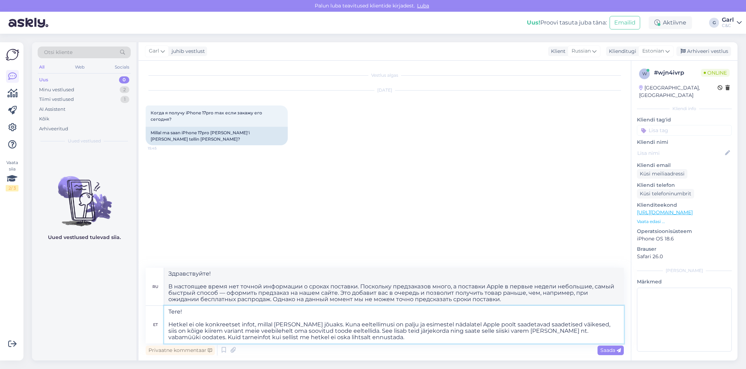
click at [361, 312] on textarea "Tere! Hetkel ei ole konkreetset infot, millal [PERSON_NAME] jõuaks. Kuna eeltel…" at bounding box center [394, 325] width 460 height 38
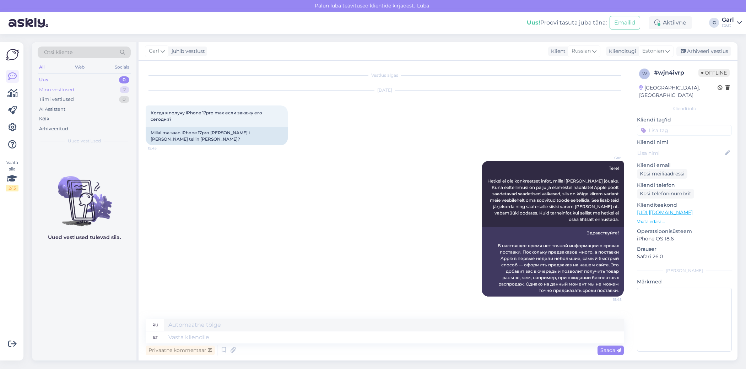
click at [122, 93] on div "Minu vestlused 2" at bounding box center [84, 90] width 93 height 10
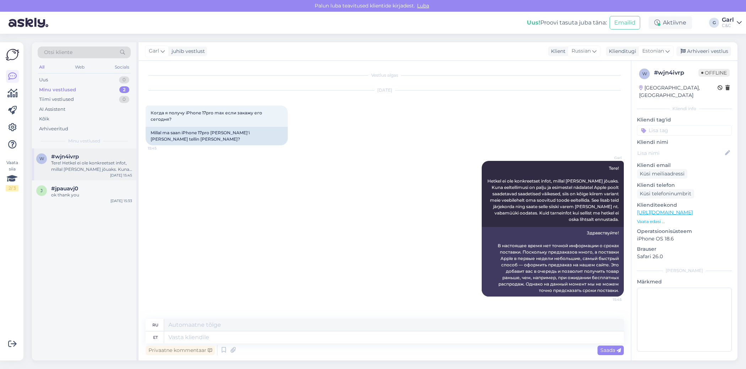
click at [102, 156] on div "#wjn4ivrp" at bounding box center [91, 156] width 81 height 6
click at [707, 51] on div "Arhiveeri vestlus" at bounding box center [703, 52] width 55 height 10
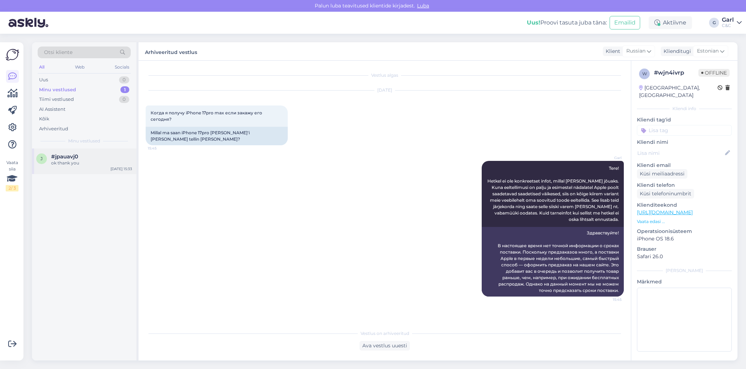
drag, startPoint x: 106, startPoint y: 162, endPoint x: 119, endPoint y: 162, distance: 12.8
click at [106, 162] on div "ok thank you" at bounding box center [91, 163] width 81 height 6
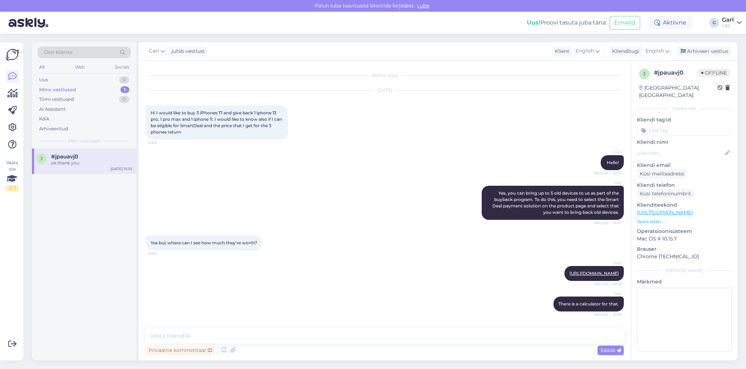
scroll to position [546, 0]
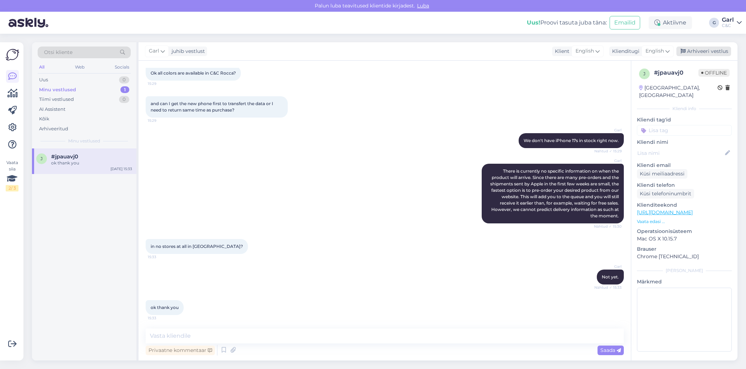
click at [708, 50] on div "Arhiveeri vestlus" at bounding box center [703, 52] width 55 height 10
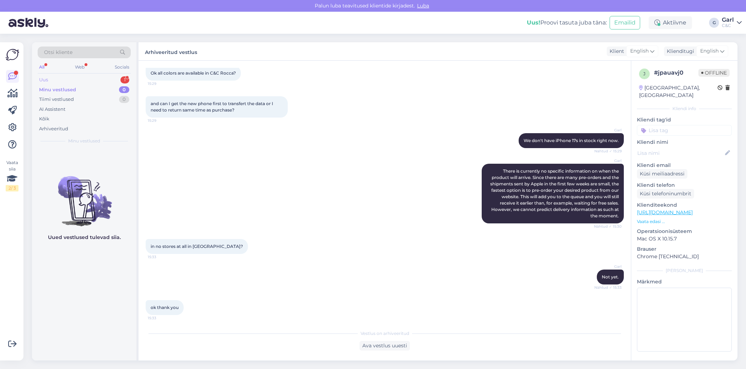
click at [94, 82] on div "Uus 1" at bounding box center [84, 80] width 93 height 10
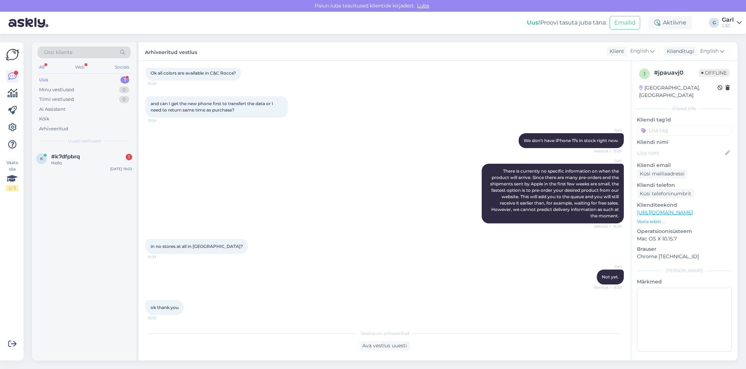
click at [94, 81] on div "Uus 1" at bounding box center [84, 80] width 93 height 10
click at [100, 164] on div "Hello" at bounding box center [91, 163] width 81 height 6
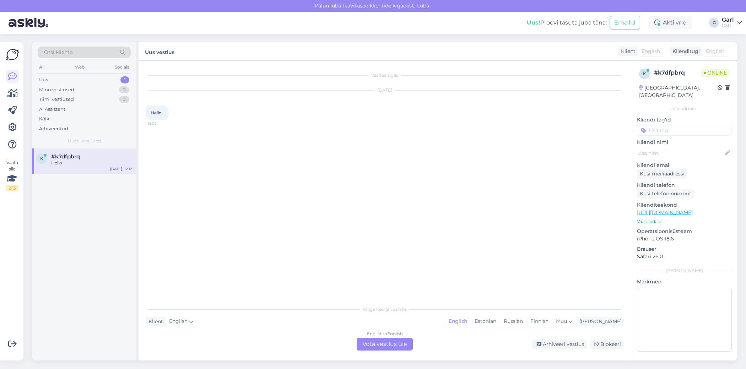
scroll to position [0, 0]
click at [384, 340] on div "English to English Võta vestlus üle" at bounding box center [385, 344] width 56 height 13
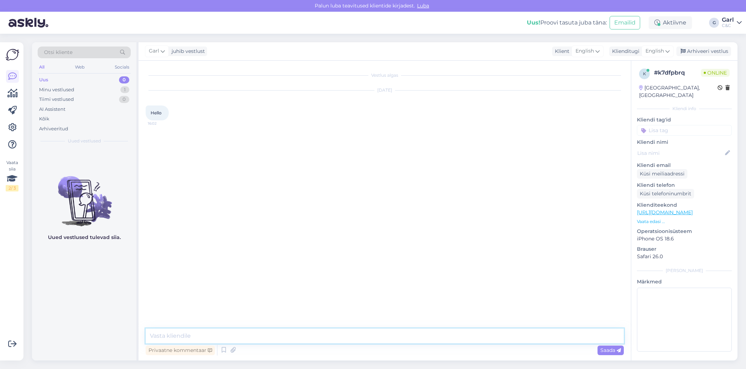
click at [384, 334] on textarea at bounding box center [385, 336] width 478 height 15
type textarea "e"
type textarea "Hello! How can I help you?"
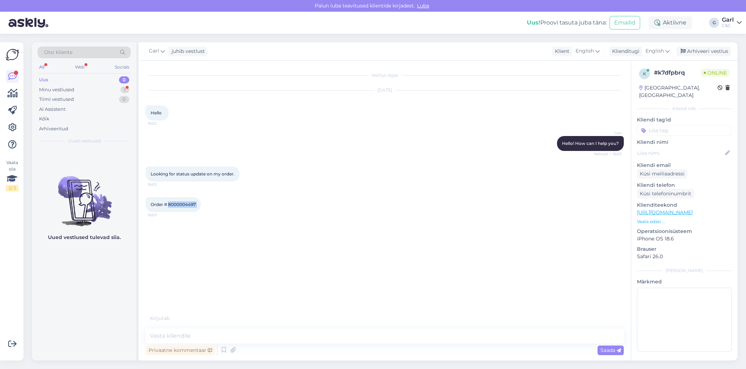
drag, startPoint x: 168, startPoint y: 204, endPoint x: 201, endPoint y: 205, distance: 33.1
click at [201, 205] on div "Order # 8000004497 16:03" at bounding box center [173, 204] width 55 height 15
copy div "8000004497 16:03"
click at [206, 335] on textarea at bounding box center [385, 336] width 478 height 15
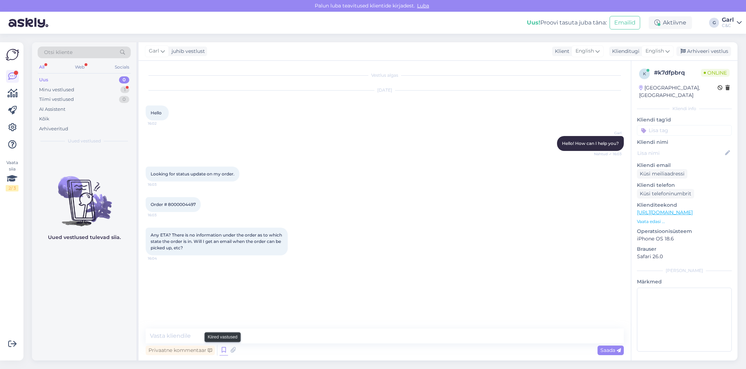
click at [223, 352] on icon at bounding box center [224, 350] width 9 height 11
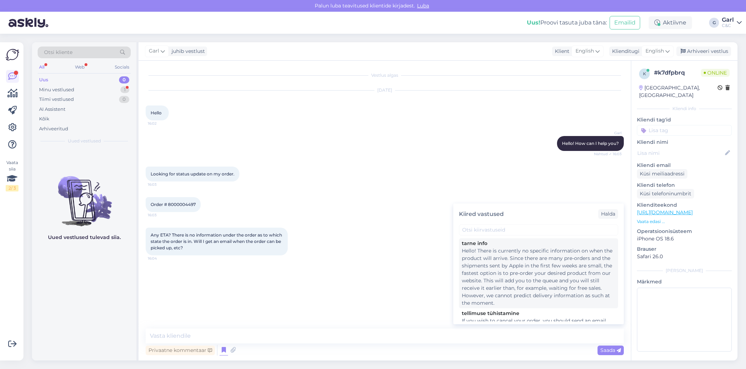
click at [544, 290] on div "Hello! There is currently no specific information on when the product will arri…" at bounding box center [538, 277] width 153 height 60
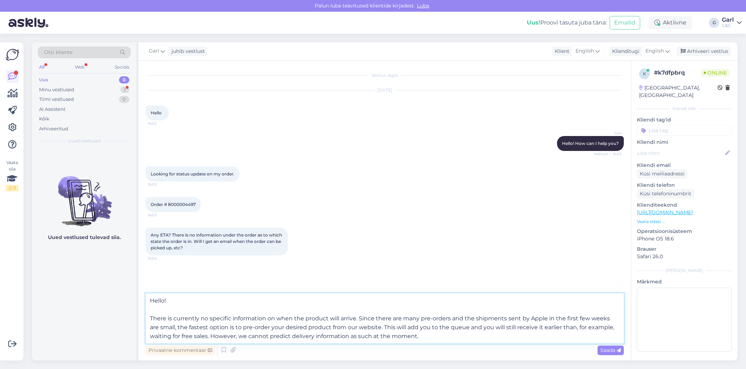
drag, startPoint x: 422, startPoint y: 337, endPoint x: 286, endPoint y: 328, distance: 136.4
click at [286, 328] on textarea "Hello! There is currently no specific information on when the product will arri…" at bounding box center [385, 318] width 478 height 50
drag, startPoint x: 167, startPoint y: 330, endPoint x: 442, endPoint y: 352, distance: 275.9
click at [442, 352] on div "Hello! There is currently no specific information on when the product will arri…" at bounding box center [385, 325] width 478 height 64
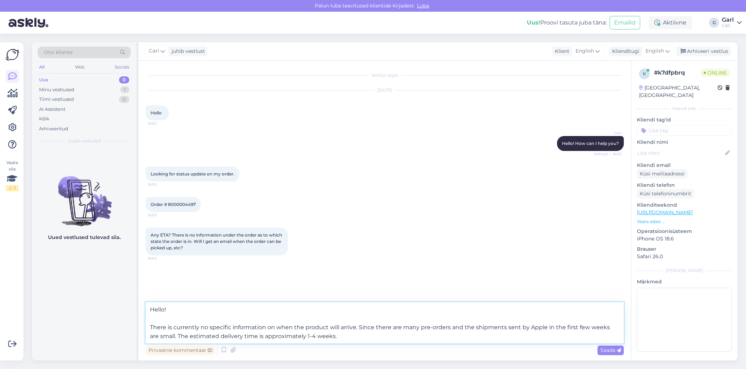
type textarea "Hello! There is currently no specific information on when the product will arri…"
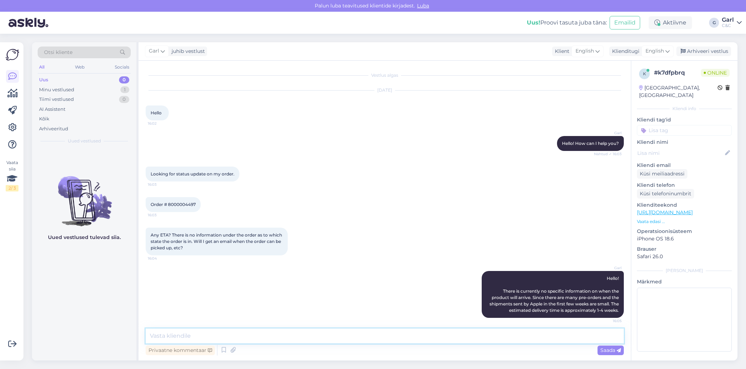
scroll to position [4, 0]
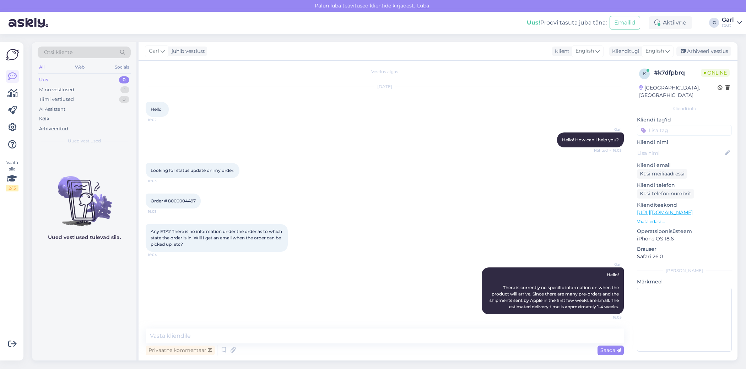
click at [314, 345] on div "Privaatne kommentaar Saada" at bounding box center [385, 351] width 478 height 14
click at [313, 339] on textarea at bounding box center [385, 336] width 478 height 15
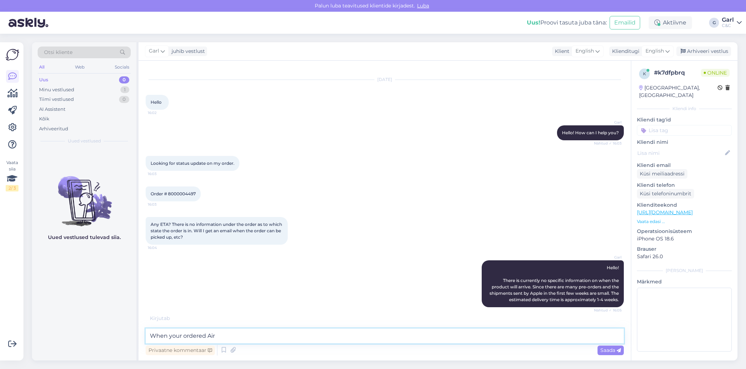
scroll to position [34, 0]
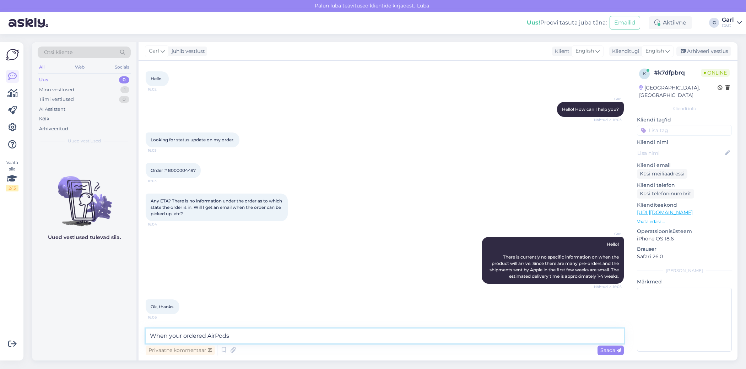
type textarea "When your ordered AirPods"
type textarea "We will let you know as soon as your order has been completed and is ready for …"
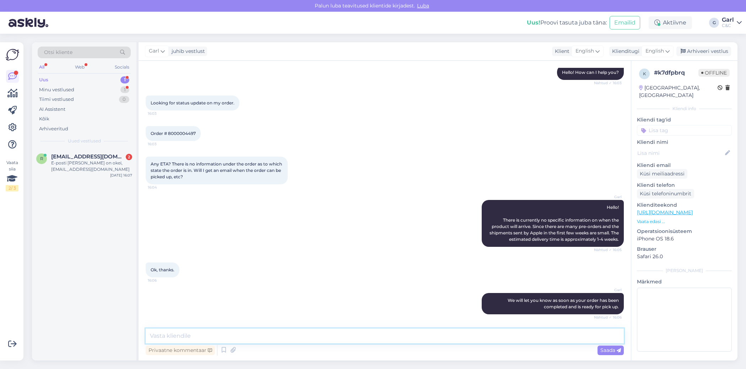
scroll to position [102, 0]
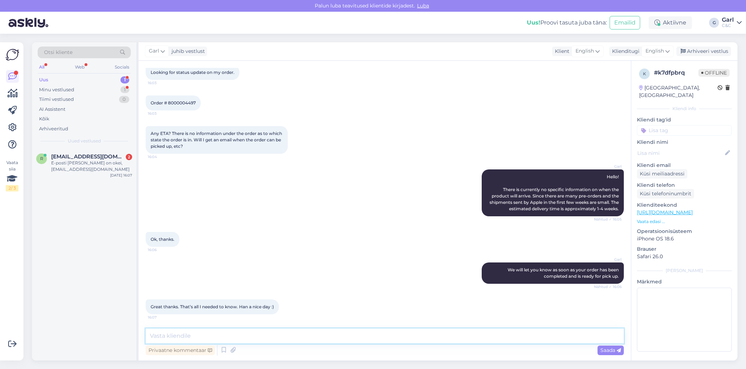
click at [289, 334] on textarea at bounding box center [385, 336] width 478 height 15
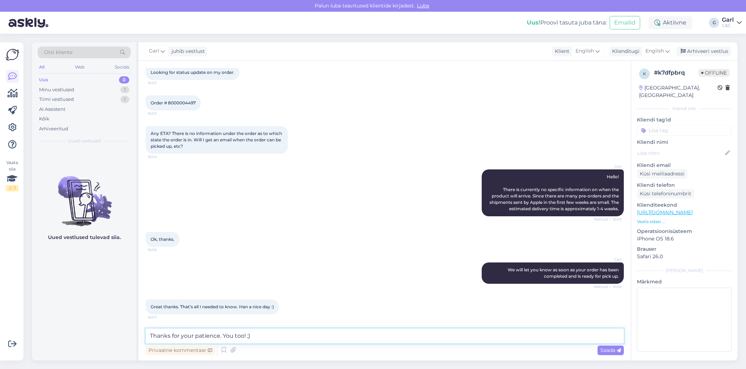
type textarea "Thanks for your patience. You too! ;)"
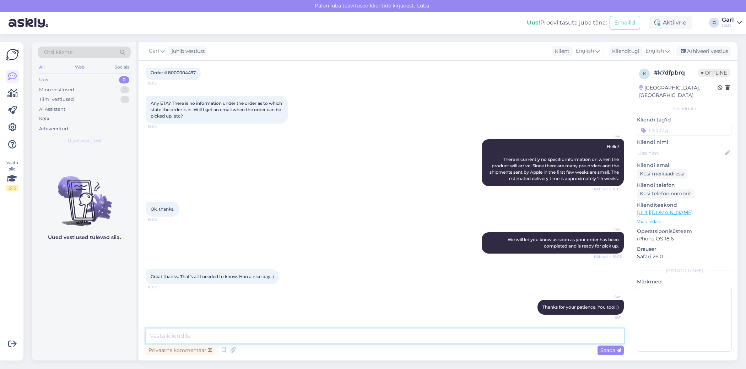
click at [328, 332] on textarea at bounding box center [385, 336] width 478 height 15
click at [702, 49] on div "Arhiveeri vestlus" at bounding box center [703, 52] width 55 height 10
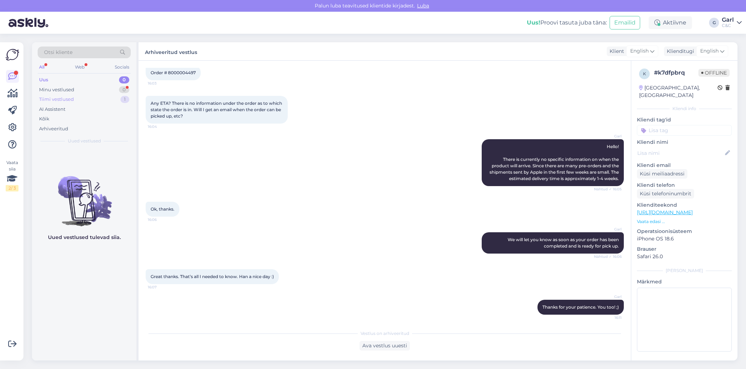
click at [122, 97] on div "1" at bounding box center [124, 99] width 9 height 7
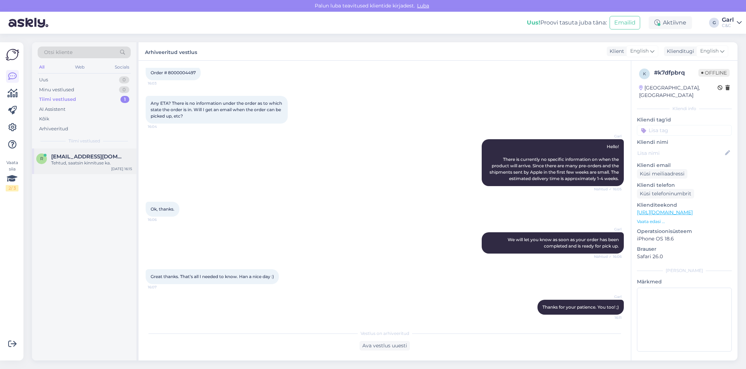
click at [93, 169] on div "R [EMAIL_ADDRESS][DOMAIN_NAME] Tehtud, saatsin kinnituse ka. [DATE] 16:15" at bounding box center [84, 162] width 104 height 26
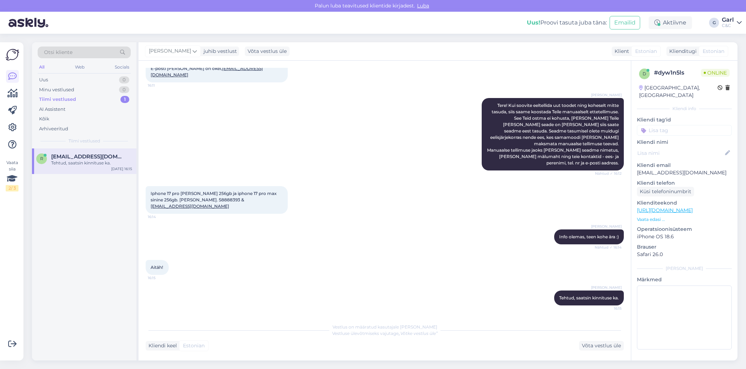
scroll to position [69, 0]
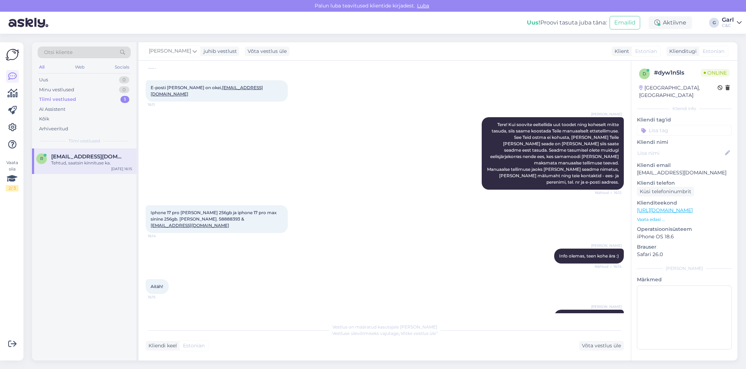
click at [86, 102] on div "Tiimi vestlused 1" at bounding box center [84, 100] width 93 height 10
click at [86, 91] on div "Minu vestlused 0" at bounding box center [84, 90] width 93 height 10
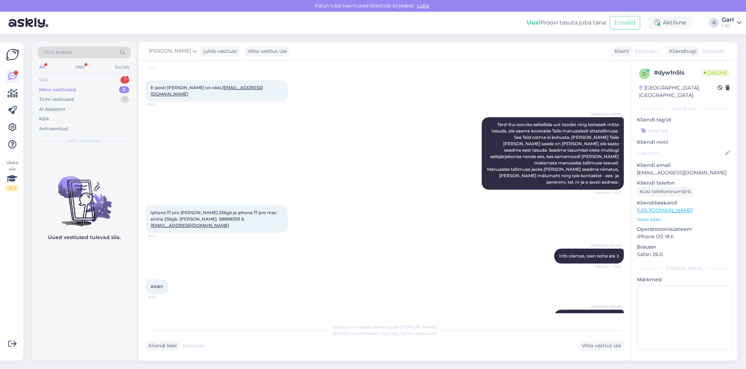
click at [124, 76] on div "1" at bounding box center [124, 79] width 9 height 7
click at [110, 96] on div "Tiimi vestlused 2" at bounding box center [84, 100] width 93 height 10
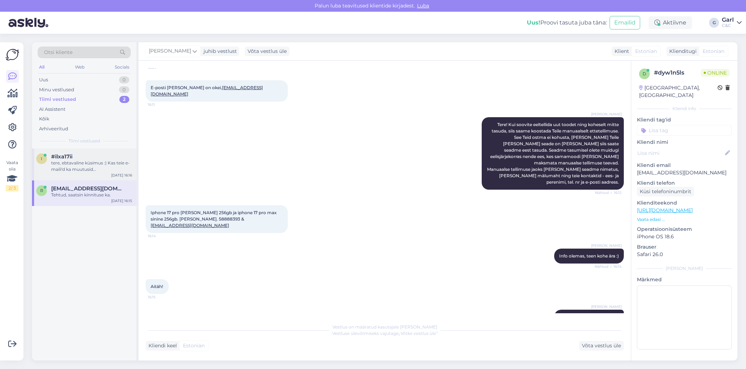
click at [102, 163] on div "tere, ebtavaline küsimus :) Kas teie e-maili'd ka muutusid @[DOMAIN_NAME] aseme…" at bounding box center [91, 166] width 81 height 13
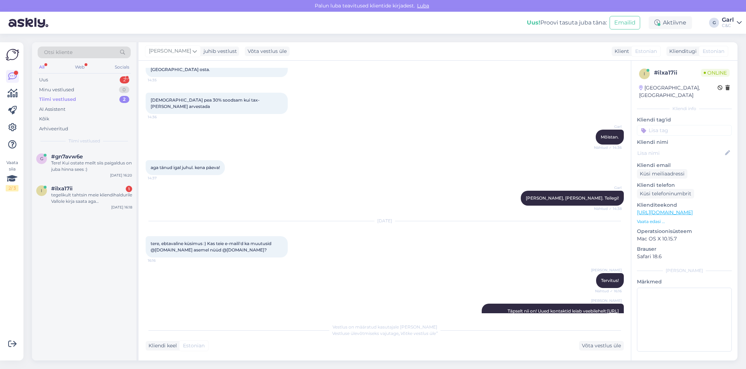
scroll to position [266, 0]
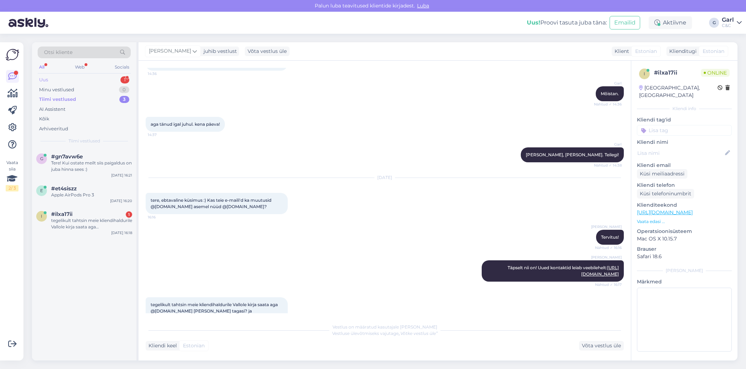
click at [102, 76] on div "Uus 1" at bounding box center [84, 80] width 93 height 10
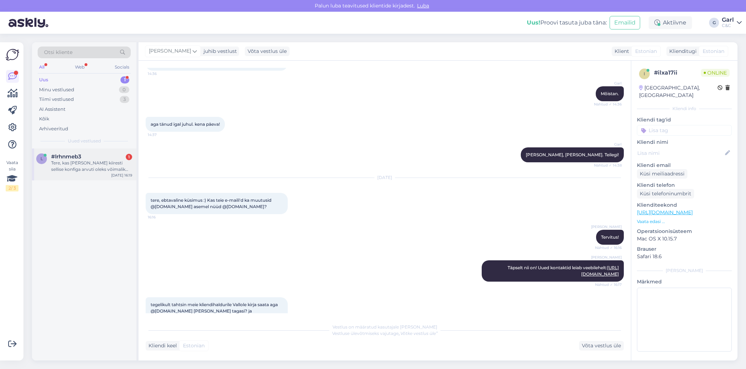
click at [83, 154] on div "#lrhnmeb3 1" at bounding box center [91, 156] width 81 height 6
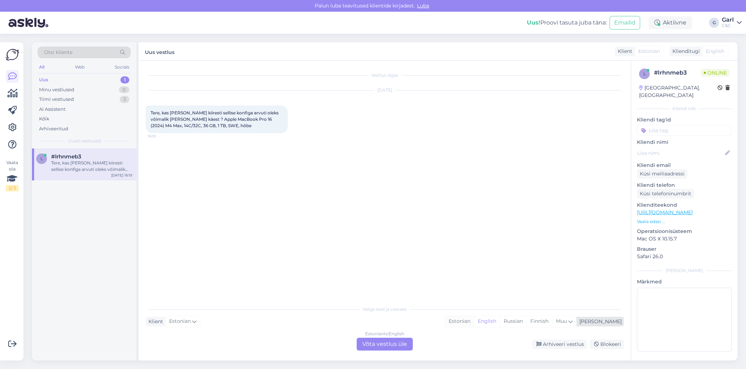
click at [474, 322] on div "Estonian" at bounding box center [459, 321] width 29 height 11
click at [389, 347] on div "Estonian to Estonian Võta vestlus üle" at bounding box center [385, 344] width 56 height 13
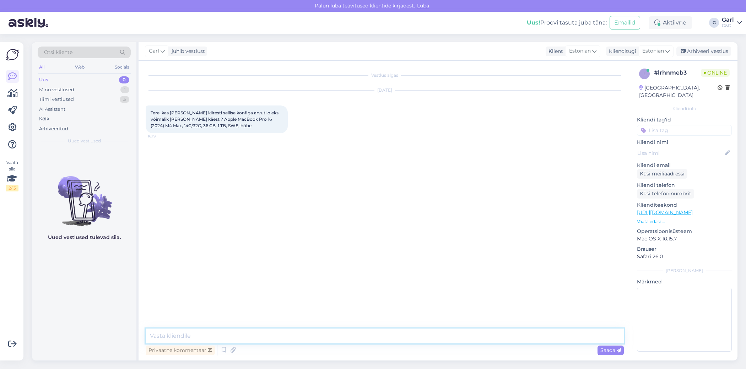
click at [376, 338] on textarea at bounding box center [385, 336] width 478 height 15
type textarea "Tere!"
click at [269, 338] on textarea "Selle toote eeldatav tarneaeg on hetkel 4-8 nädalat, sest see puudub ka maaleto…" at bounding box center [385, 336] width 478 height 15
type textarea "Selle toote eeldatav tarneaeg on hetkel 2-8 nädalat, sest see puudub ka maaleto…"
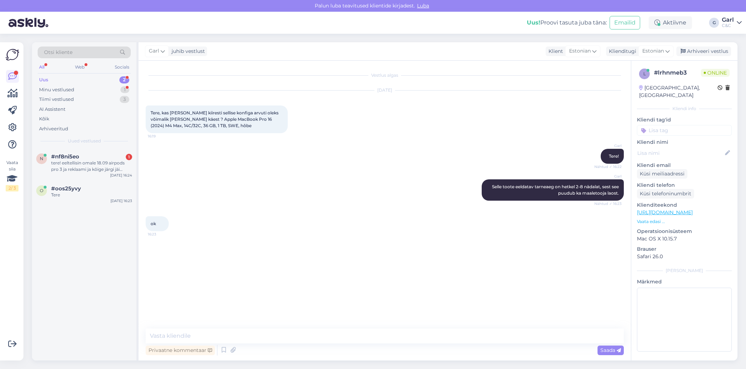
click at [105, 207] on div "n #nf8ni5eo 1 tere! eeltellisin omale 18.09 airpods pro 3 ja reklaami ja kõige …" at bounding box center [84, 255] width 104 height 212
click at [105, 201] on div "o #oos25yvy Tere [DATE] 16:23" at bounding box center [84, 193] width 104 height 26
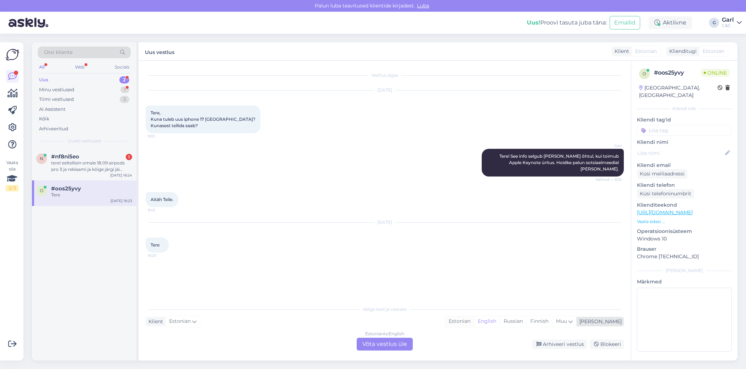
click at [474, 322] on div "Estonian" at bounding box center [459, 321] width 29 height 11
click at [392, 343] on div "Estonian to Estonian Võta vestlus üle" at bounding box center [385, 344] width 56 height 13
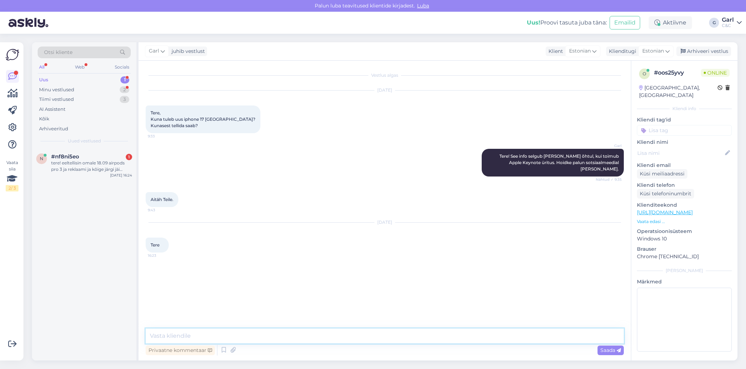
click at [385, 333] on textarea at bounding box center [385, 336] width 478 height 15
type textarea "Tere! Kuidas saan Teile abiks olla?"
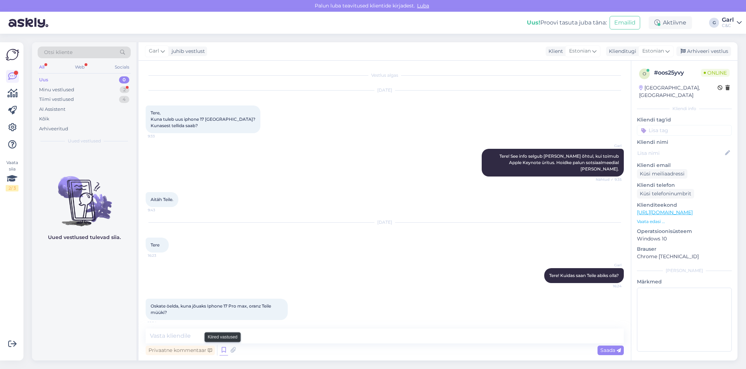
drag, startPoint x: 223, startPoint y: 350, endPoint x: 225, endPoint y: 347, distance: 4.1
click at [223, 350] on icon at bounding box center [224, 350] width 9 height 11
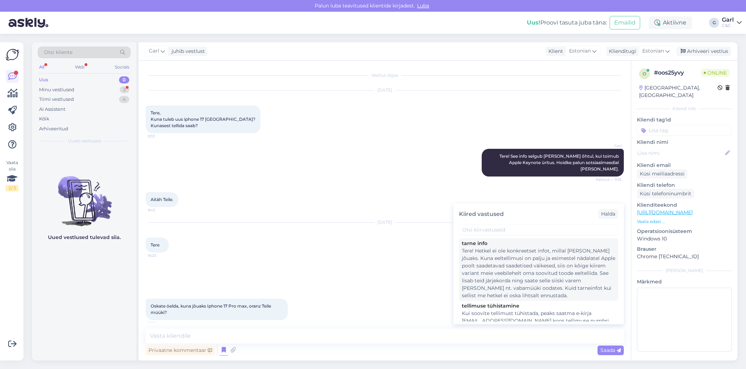
click at [508, 265] on div "Tere! Hetkel ei ole konkreetset infot, millal [PERSON_NAME] jõuaks. Kuna eeltel…" at bounding box center [538, 273] width 153 height 52
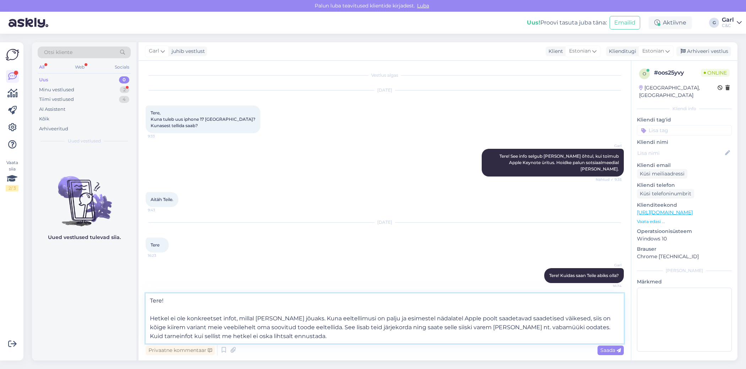
drag, startPoint x: 196, startPoint y: 311, endPoint x: 87, endPoint y: 271, distance: 115.4
click at [87, 271] on div "Otsi kliente All Web Socials Uus 0 Minu vestlused 2 Tiimi vestlused 4 AI Assist…" at bounding box center [385, 201] width 706 height 318
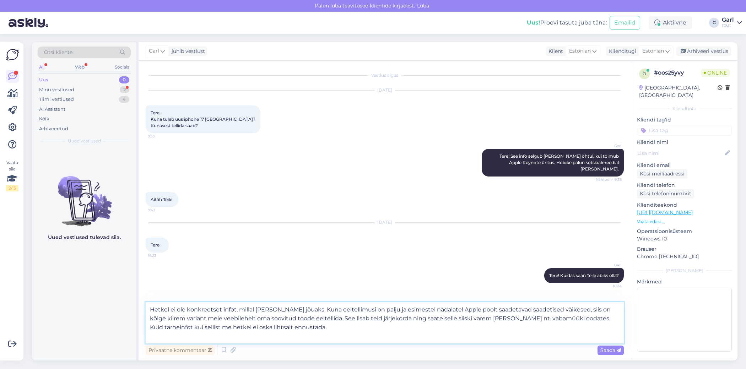
click at [152, 320] on textarea "Hetkel ei ole konkreetset infot, millal [PERSON_NAME] jõuaks. Kuna eeltellimusi…" at bounding box center [385, 322] width 478 height 41
type textarea "Hetkel ei ole konkreetset infot, millal [PERSON_NAME] jõuaks. Kuna eeltellimusi…"
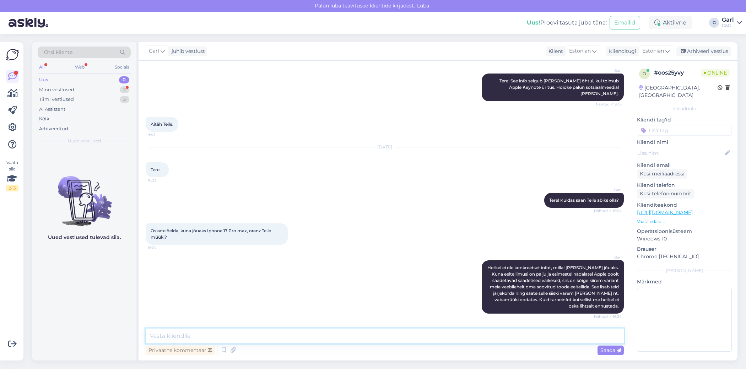
scroll to position [135, 0]
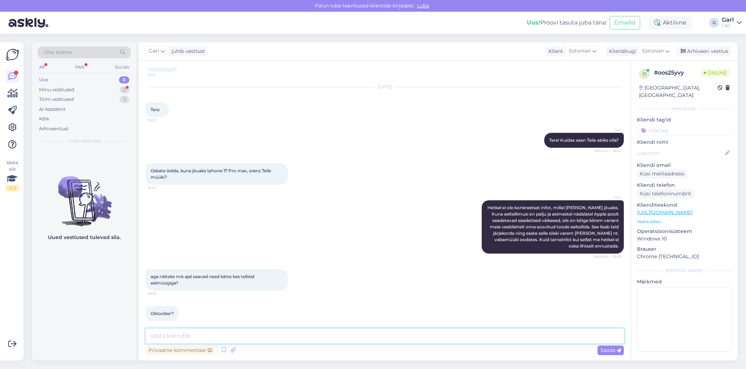
click at [246, 341] on textarea at bounding box center [385, 336] width 478 height 15
click at [187, 336] on textarea at bounding box center [385, 336] width 478 height 15
click at [194, 339] on textarea at bounding box center [385, 336] width 478 height 15
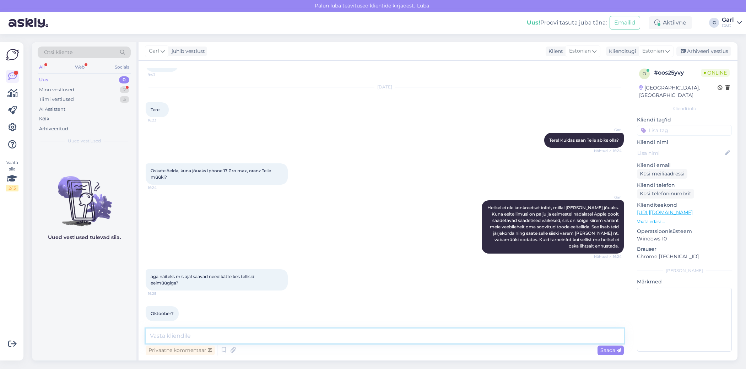
click at [279, 333] on textarea at bounding box center [385, 336] width 478 height 15
type textarea "[PERSON_NAME] hetkel ennustada paraku. Eelnevatele aastatele tuginedes pigem 4-…"
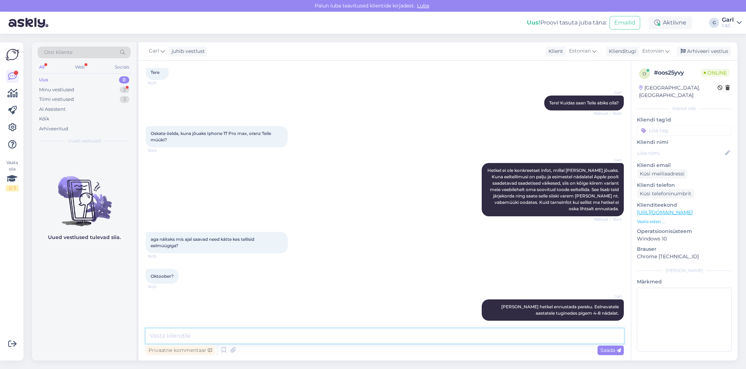
scroll to position [203, 0]
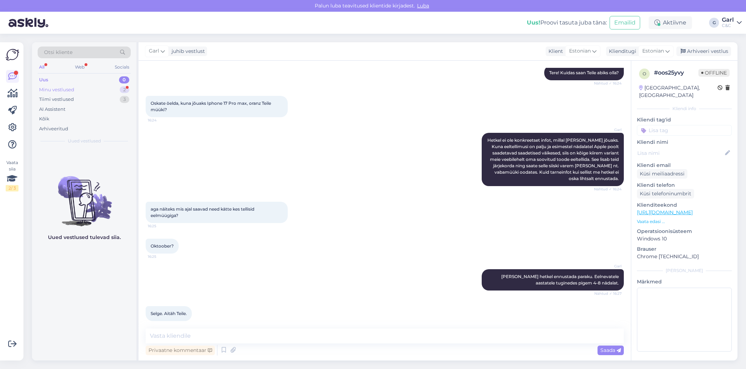
click at [81, 91] on div "Minu vestlused 2" at bounding box center [84, 90] width 93 height 10
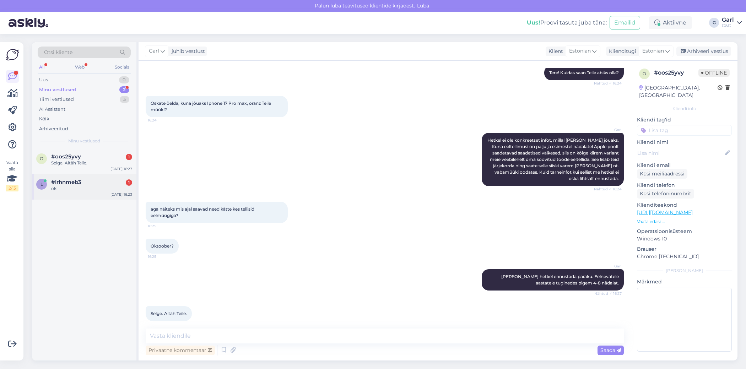
click at [78, 178] on div "l #lrhnmeb3 1 ok [DATE] 16:23" at bounding box center [84, 187] width 104 height 26
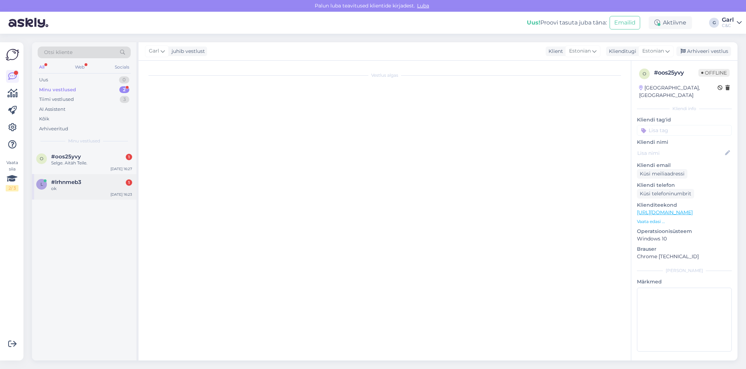
scroll to position [0, 0]
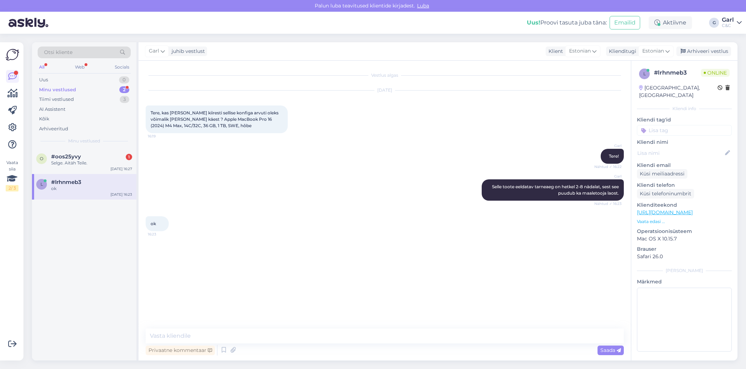
click at [223, 263] on div "Vestlus algas [DATE] Tere, kas [PERSON_NAME] kiiresti sellise konfiga arvuti ol…" at bounding box center [388, 195] width 485 height 254
click at [691, 50] on div "Arhiveeri vestlus" at bounding box center [703, 52] width 55 height 10
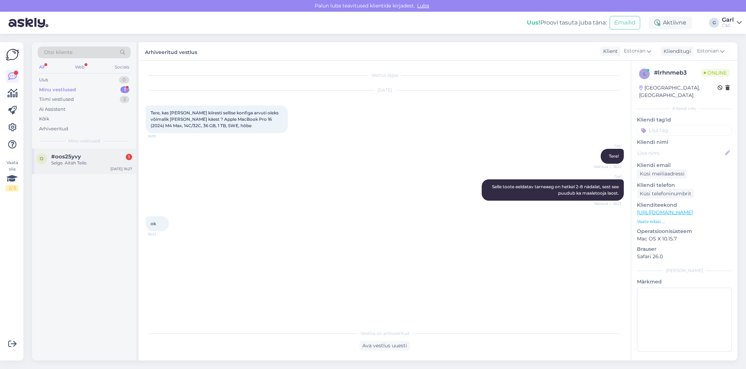
click at [104, 153] on div "#oos25yvy 1" at bounding box center [91, 156] width 81 height 6
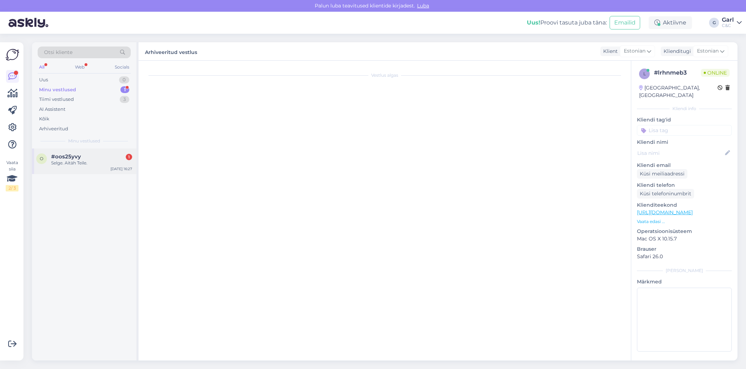
scroll to position [203, 0]
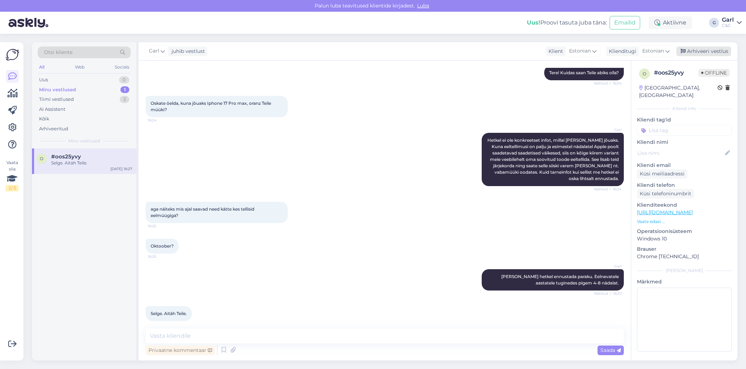
click at [689, 55] on div "Arhiveeri vestlus" at bounding box center [703, 52] width 55 height 10
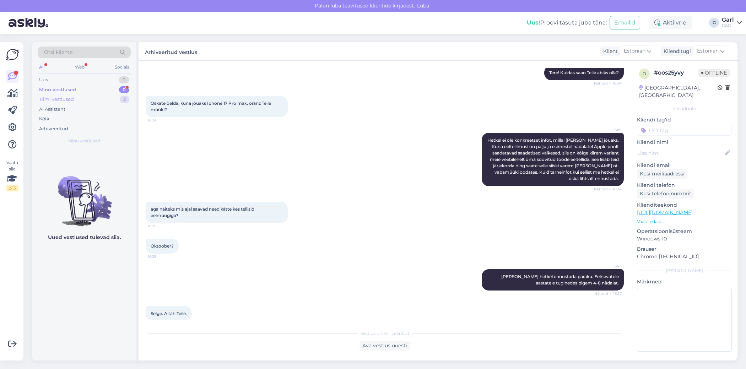
click at [75, 100] on div "Tiimi vestlused 2" at bounding box center [84, 100] width 93 height 10
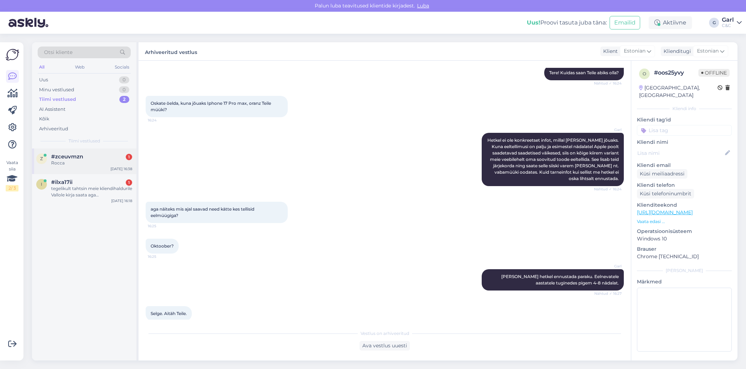
click at [82, 160] on div "Rocca" at bounding box center [91, 163] width 81 height 6
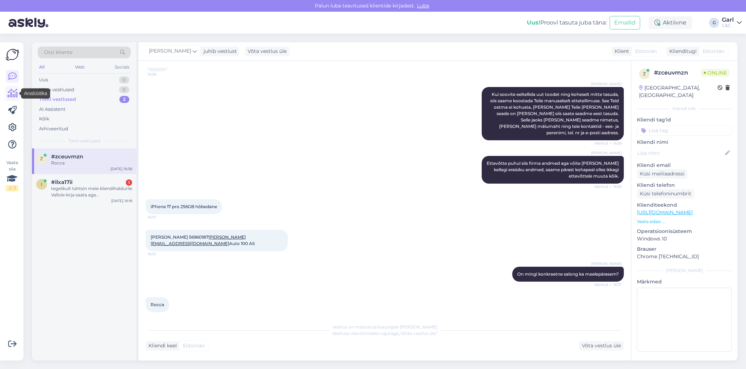
click at [13, 95] on icon at bounding box center [12, 93] width 10 height 9
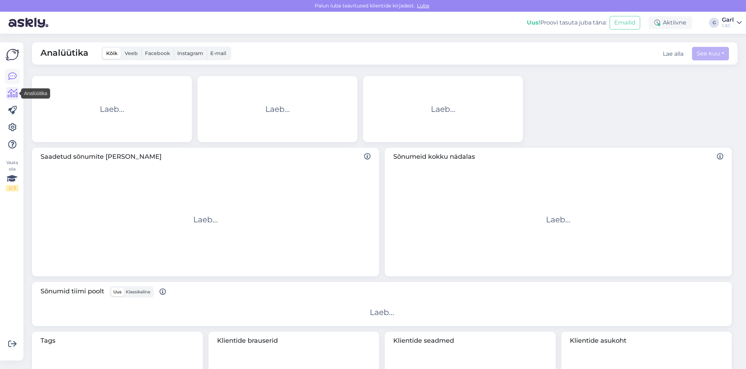
click at [13, 77] on icon at bounding box center [12, 76] width 9 height 9
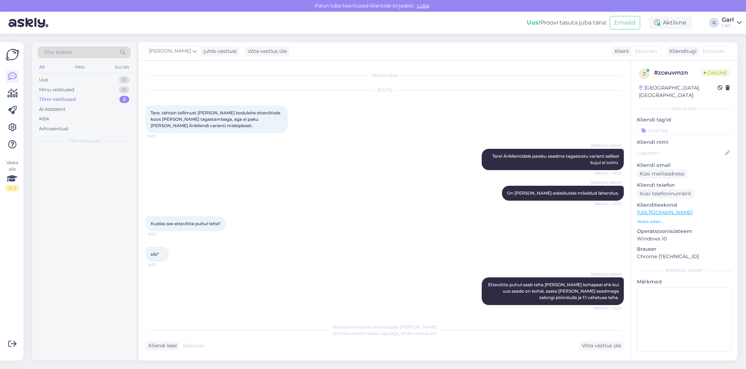
scroll to position [362, 0]
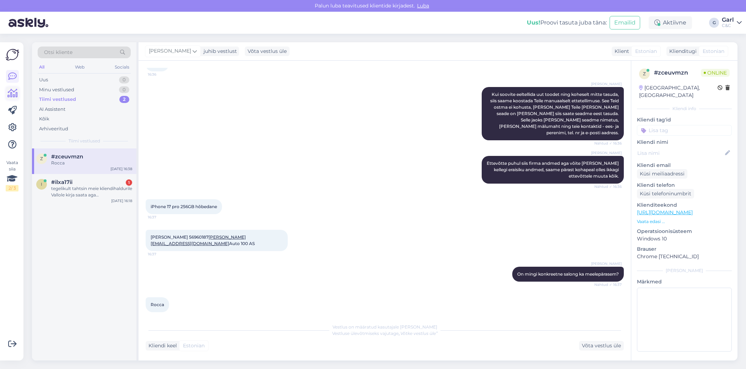
click at [8, 94] on icon at bounding box center [12, 93] width 10 height 9
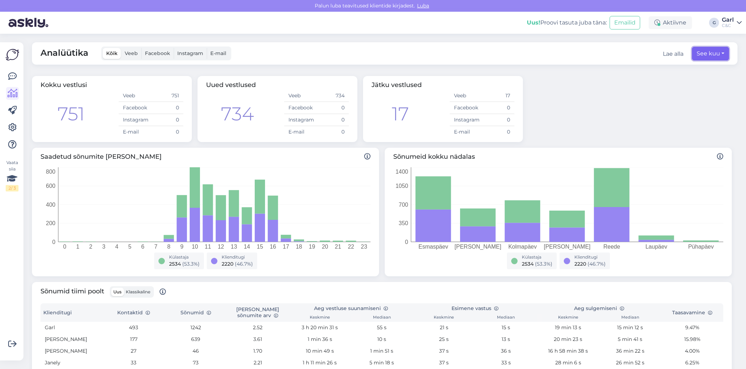
click at [711, 54] on button "See kuu" at bounding box center [710, 54] width 37 height 14
select select "8"
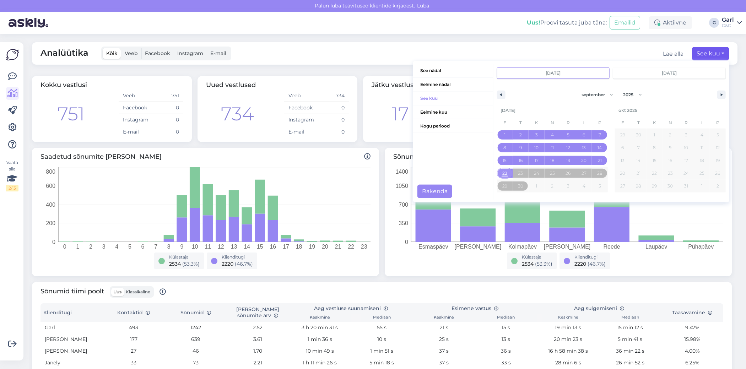
click at [503, 175] on span "22" at bounding box center [504, 173] width 5 height 13
type input "[DATE]"
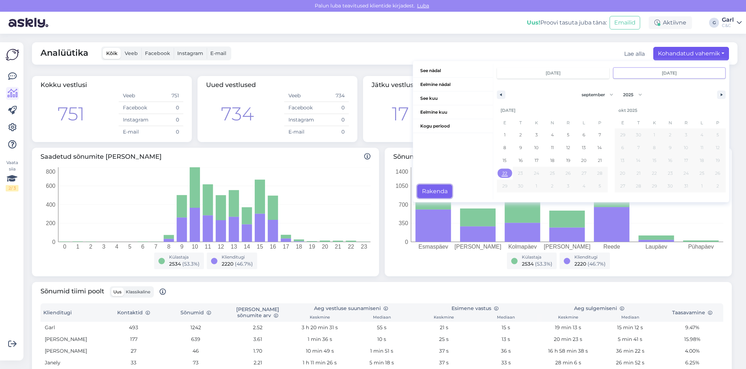
click at [437, 190] on button "Rakenda" at bounding box center [434, 192] width 35 height 14
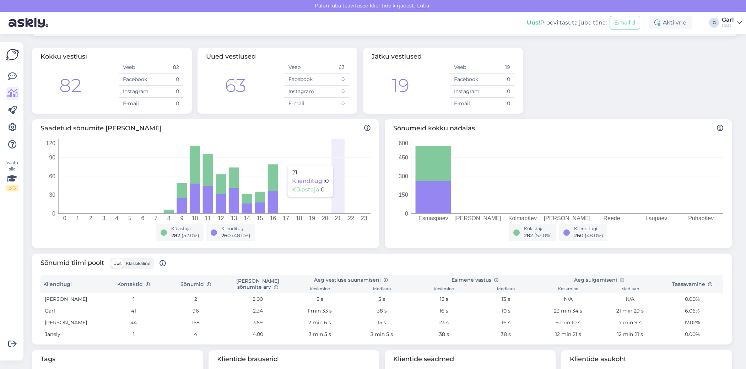
scroll to position [30, 0]
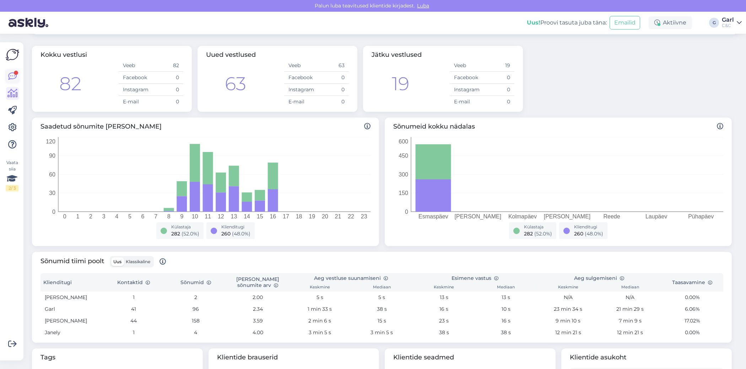
click at [12, 77] on icon at bounding box center [12, 76] width 9 height 9
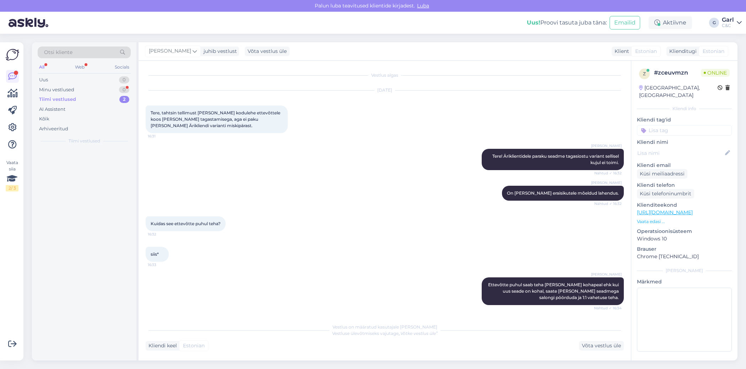
scroll to position [424, 0]
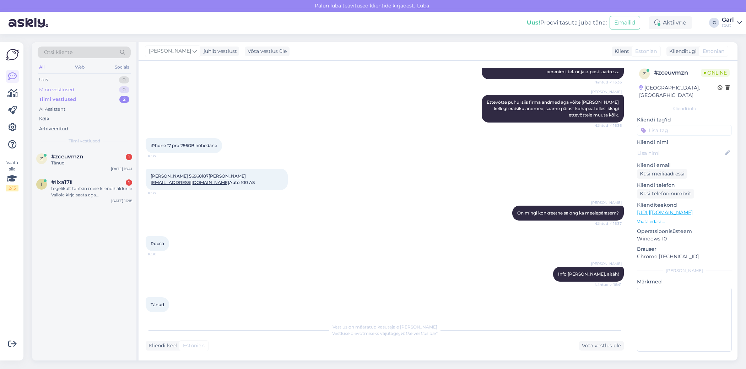
click at [86, 93] on div "Minu vestlused 0" at bounding box center [84, 90] width 93 height 10
